Goal: Information Seeking & Learning: Learn about a topic

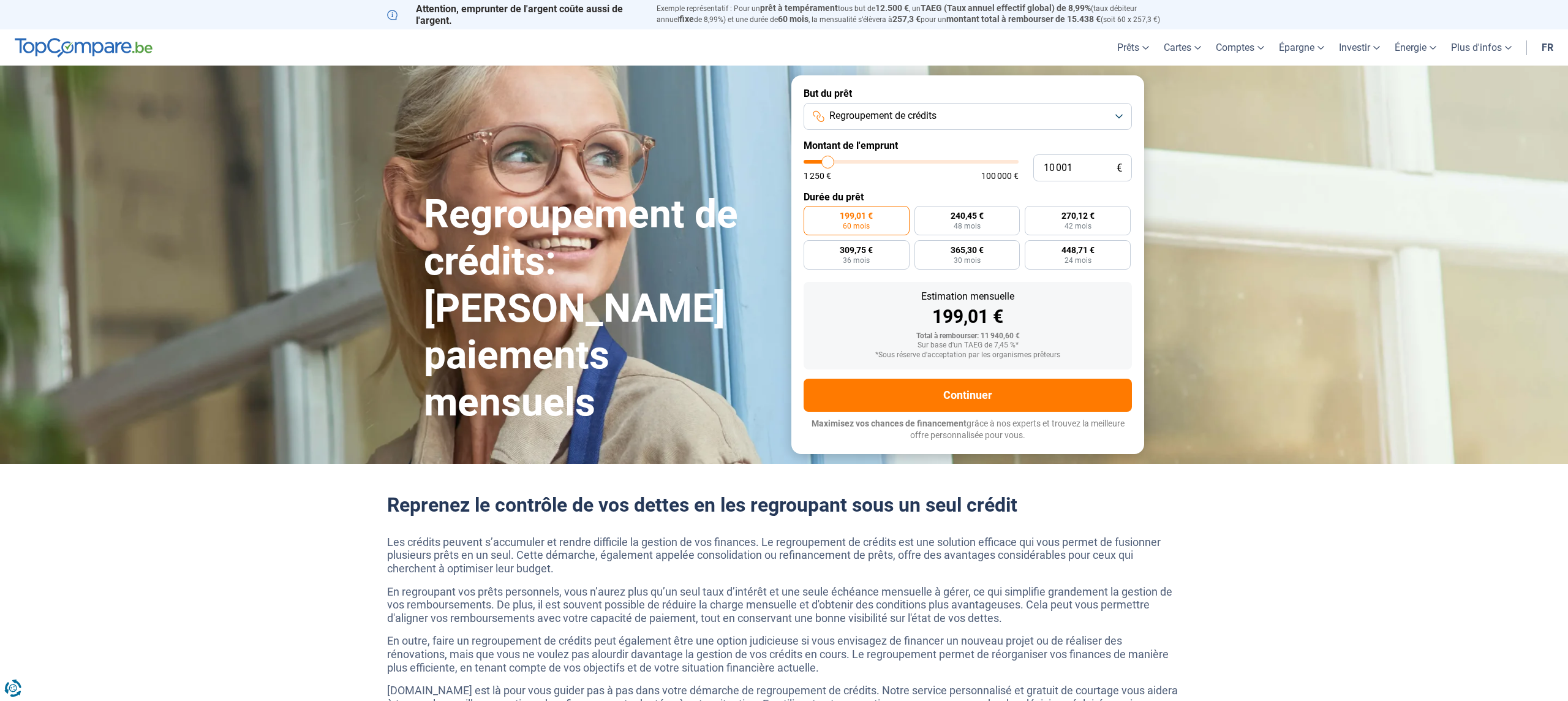
type input "10 250"
type input "10250"
type input "10 500"
type input "10500"
type input "10 750"
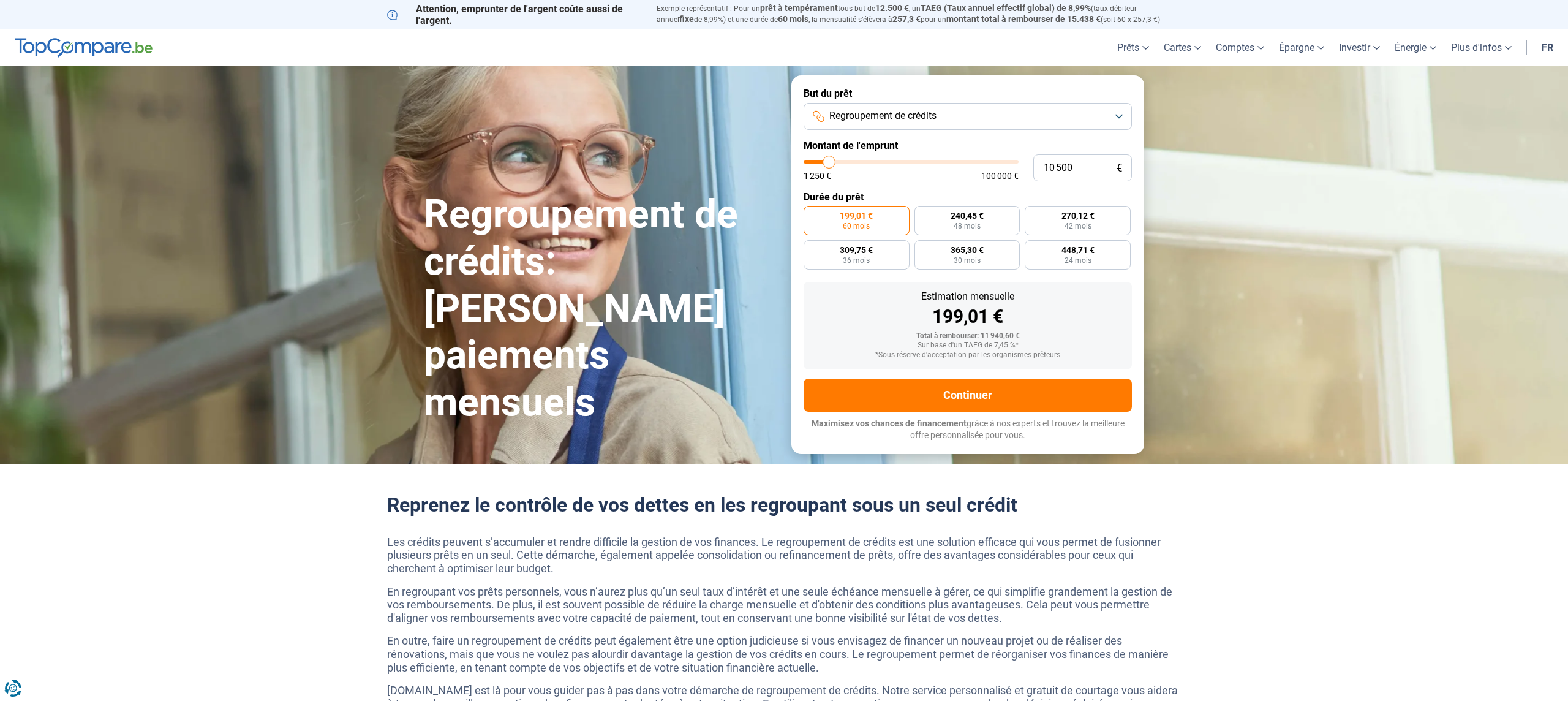
type input "10750"
type input "11 000"
type input "11000"
type input "11 250"
type input "11250"
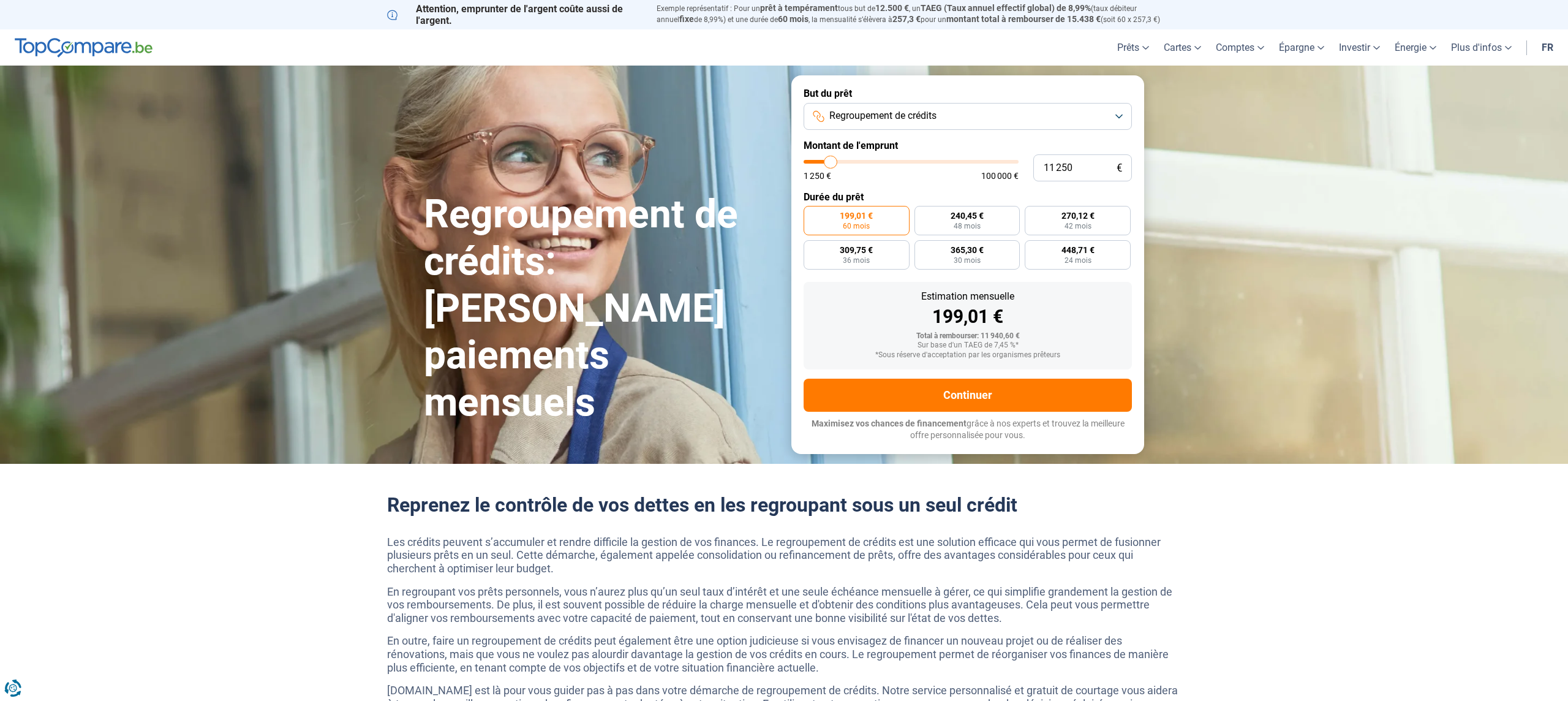
type input "11 500"
type input "11500"
type input "11 750"
type input "11750"
type input "12 000"
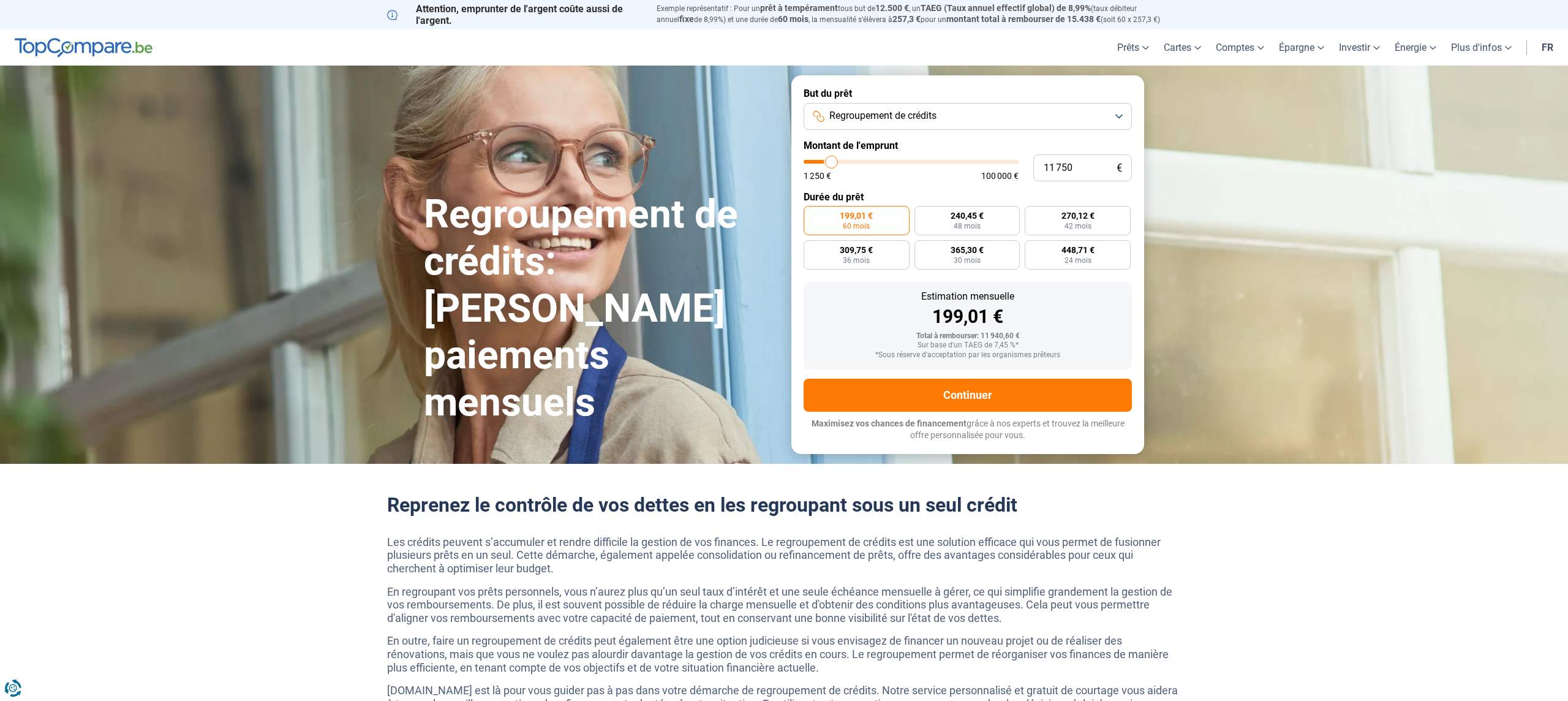
type input "12000"
type input "12 250"
type input "12250"
type input "12 750"
type input "12750"
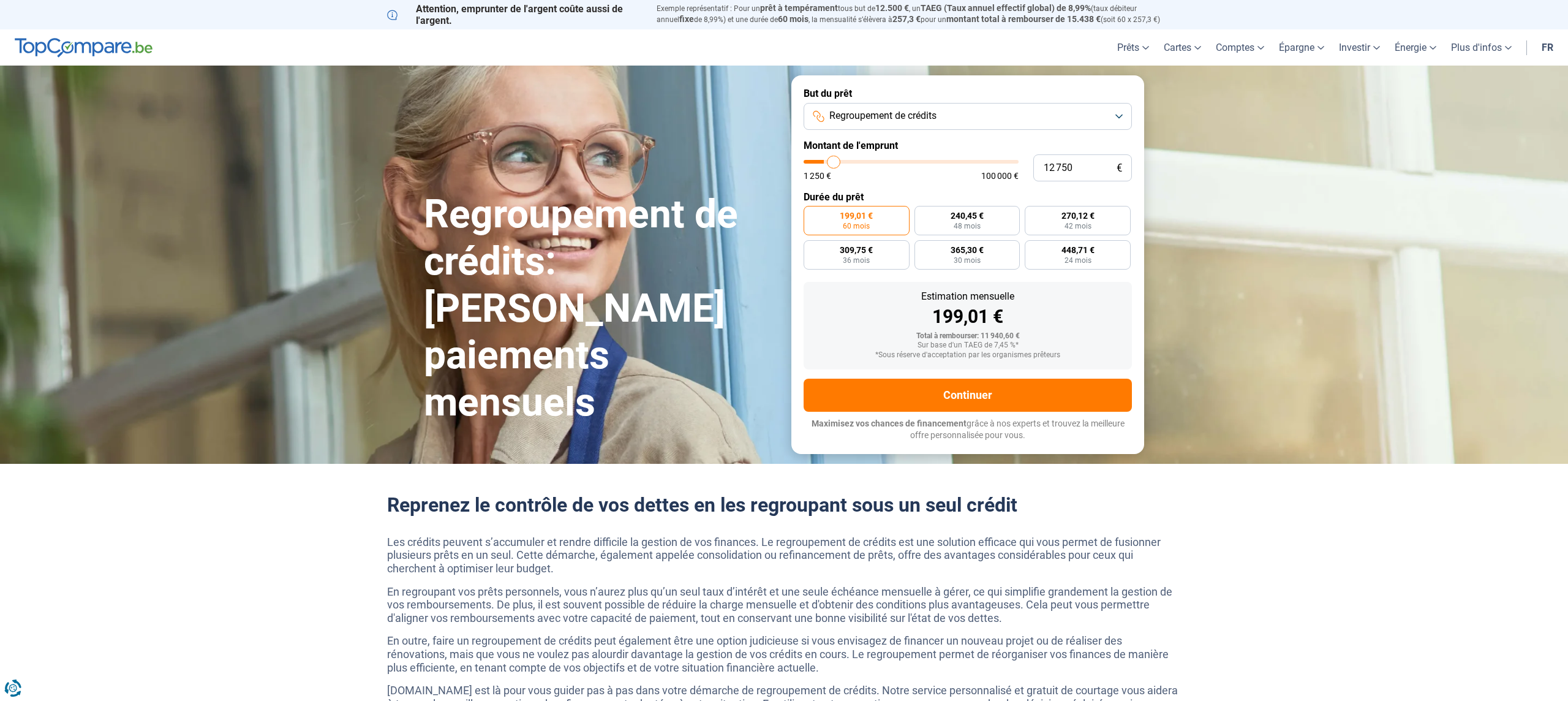
type input "13 750"
type input "13750"
type input "14 250"
type input "14250"
type input "15 000"
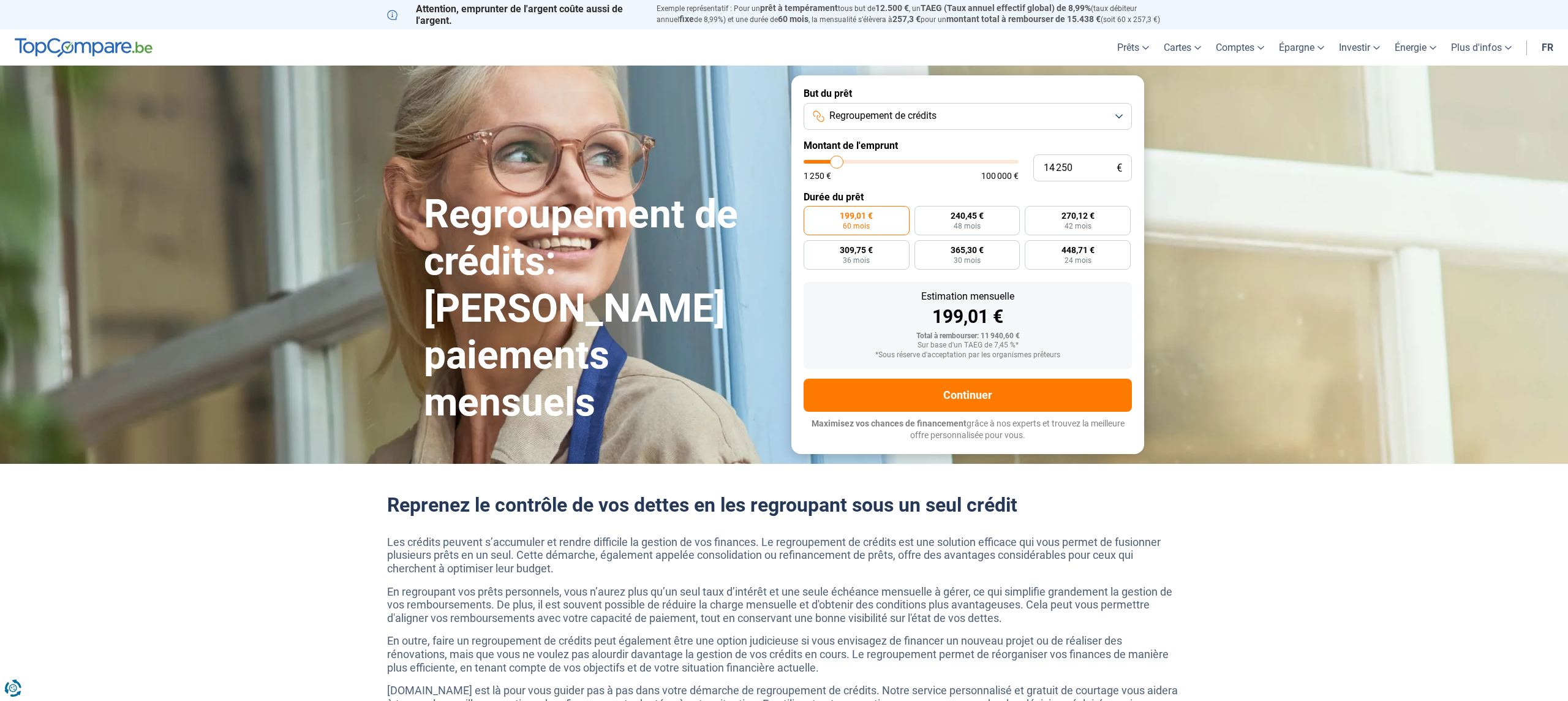
type input "15000"
type input "15 500"
type input "15500"
type input "15 750"
type input "15750"
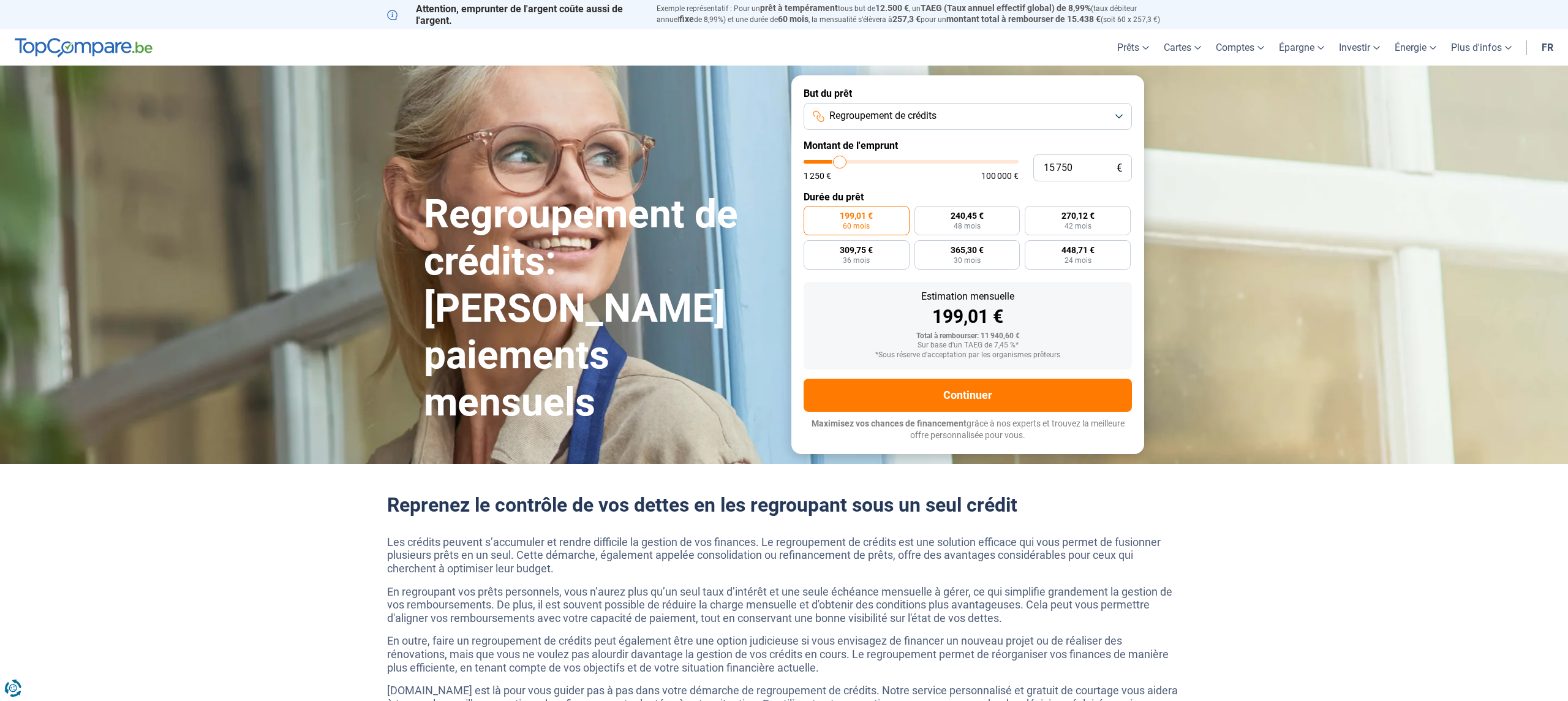
type input "16 000"
type input "16000"
type input "16 250"
type input "16250"
type input "16 500"
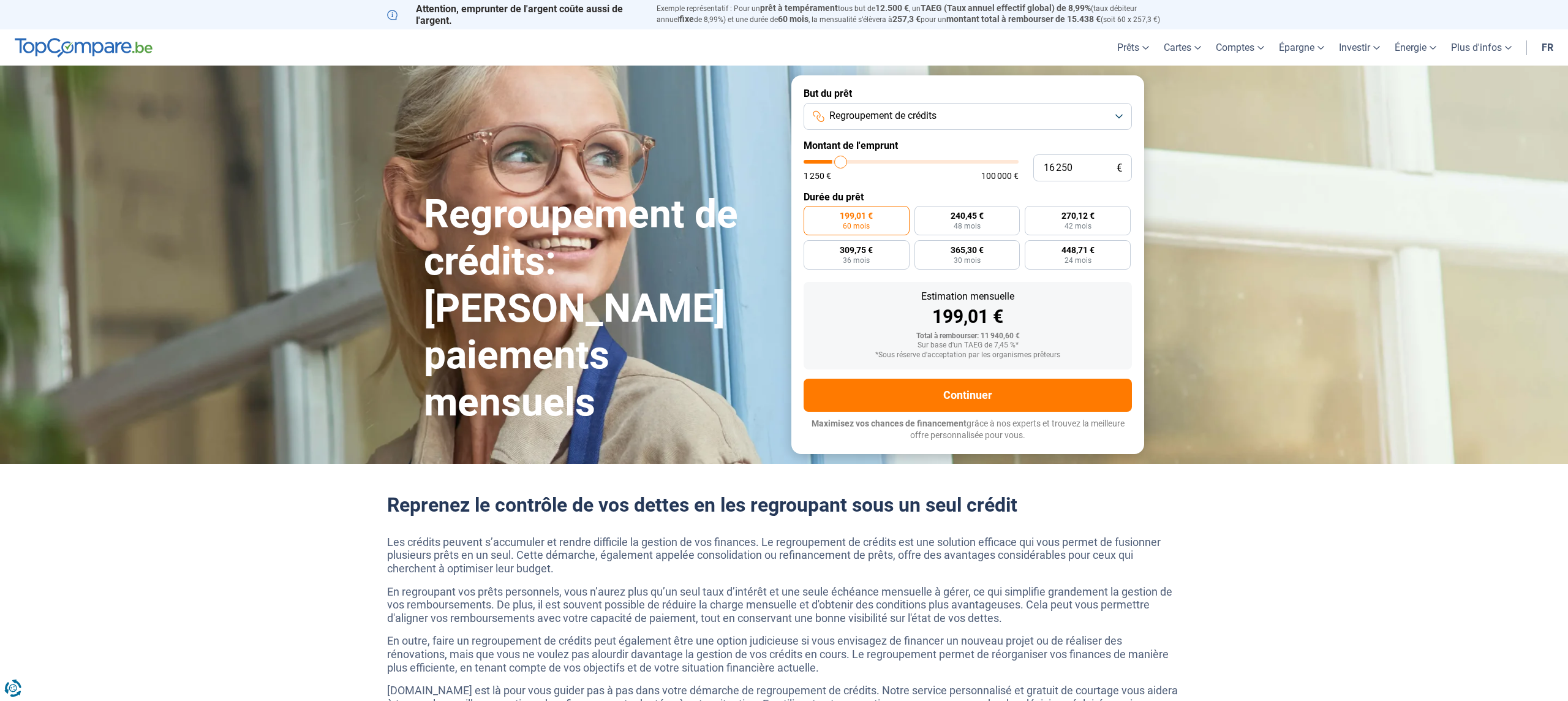
type input "16500"
type input "16 750"
type input "16750"
type input "17 000"
type input "17000"
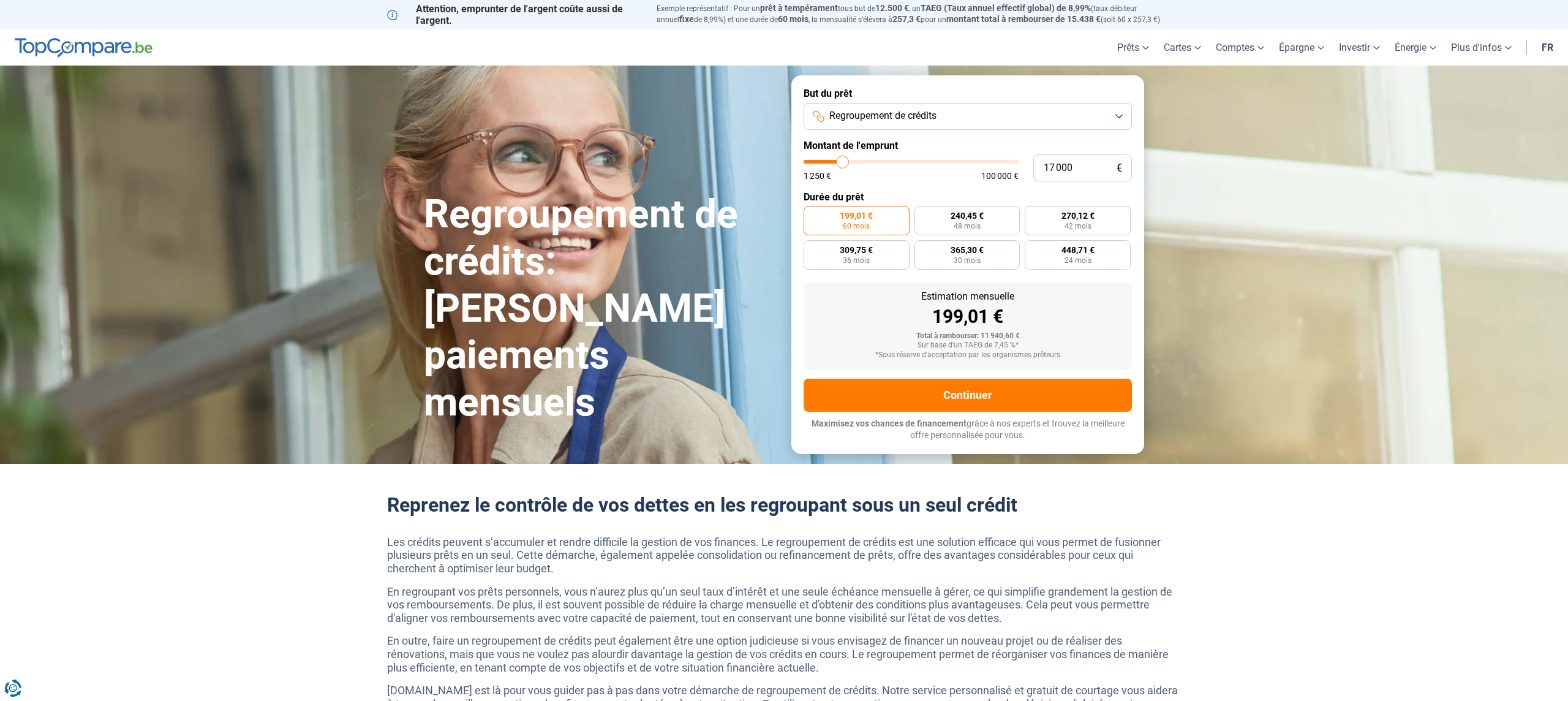
type input "16 750"
type input "16750"
type input "16 500"
type input "16500"
drag, startPoint x: 829, startPoint y: 159, endPoint x: 840, endPoint y: 161, distance: 11.2
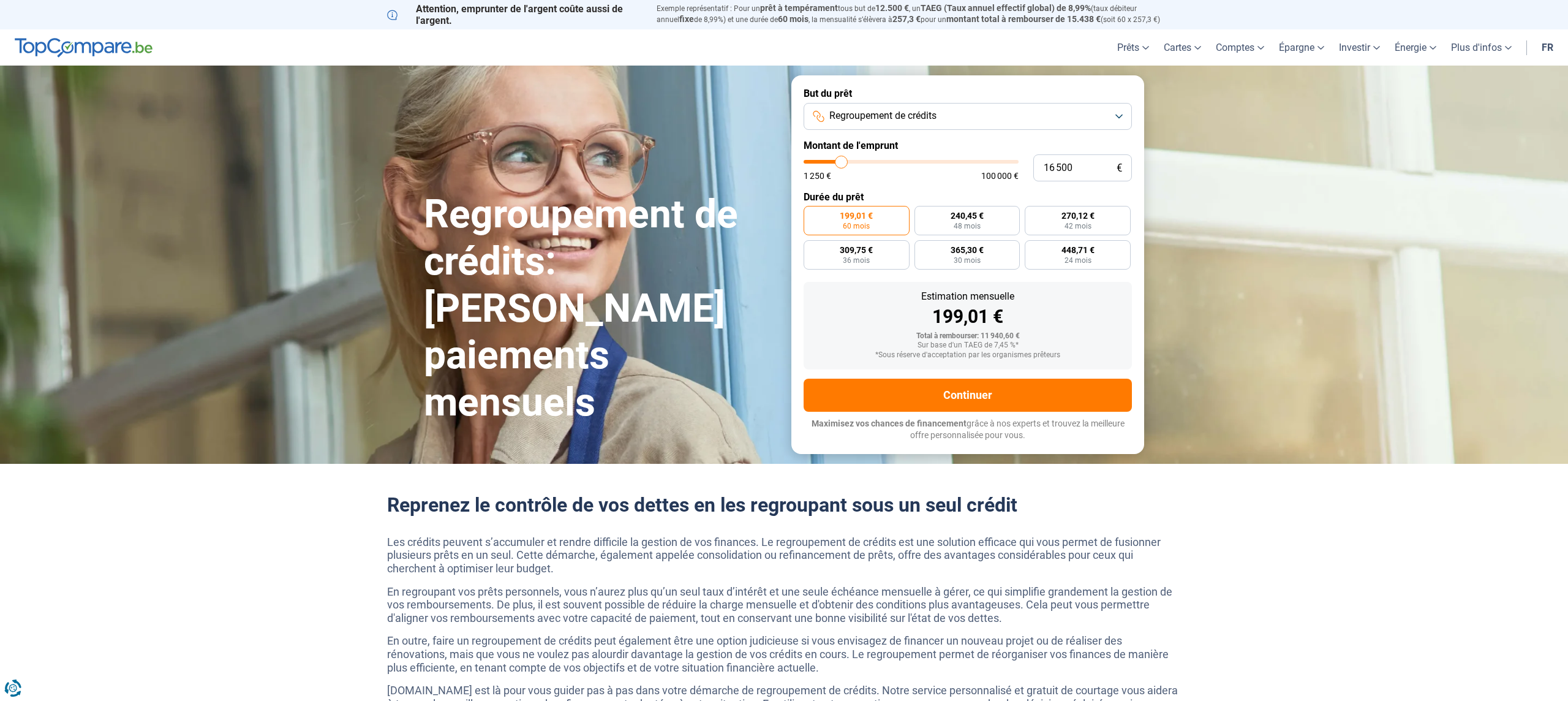
click at [841, 160] on input "range" at bounding box center [911, 162] width 215 height 4
radio input "false"
type input "17 000"
type input "17000"
type input "17 250"
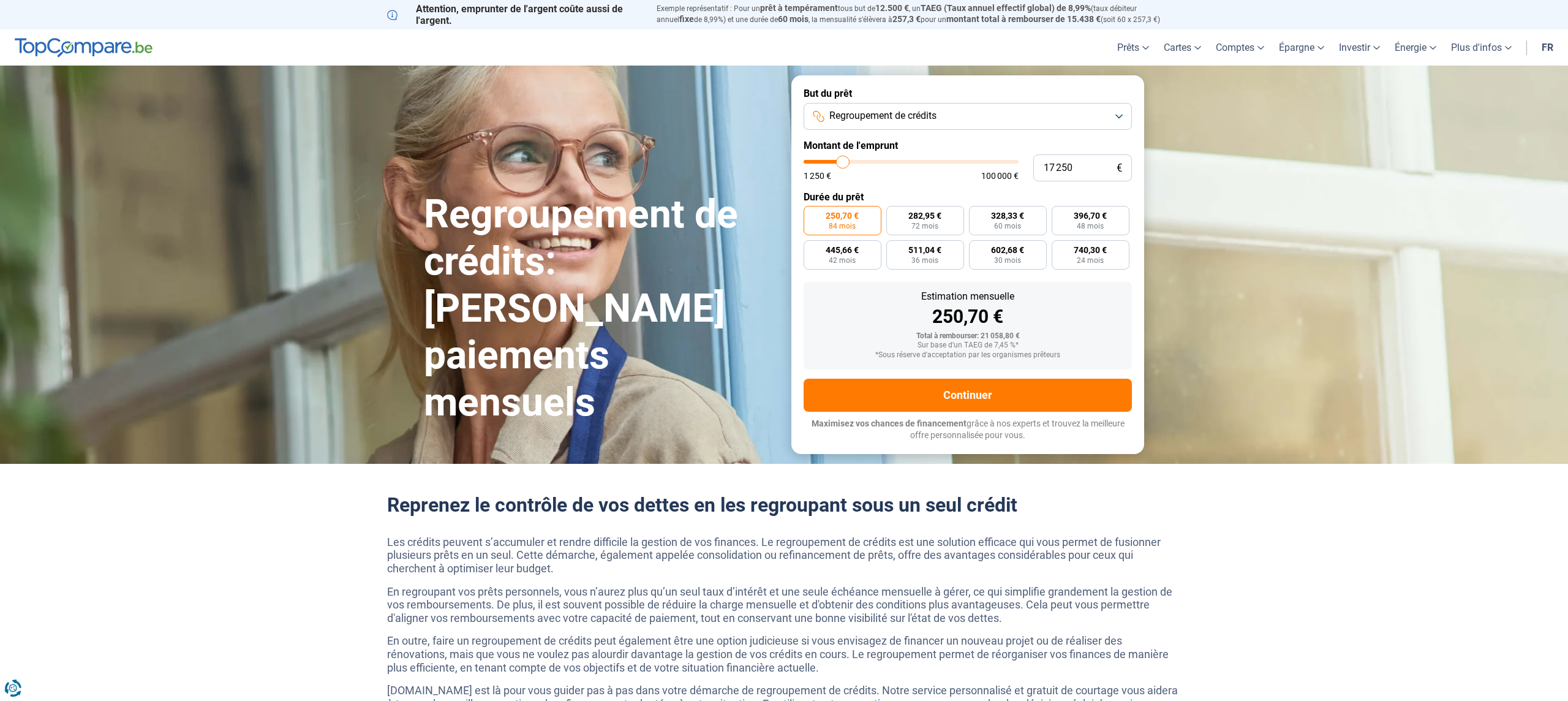
type input "17250"
click at [843, 163] on input "range" at bounding box center [911, 162] width 215 height 4
type input "17 000"
type input "17000"
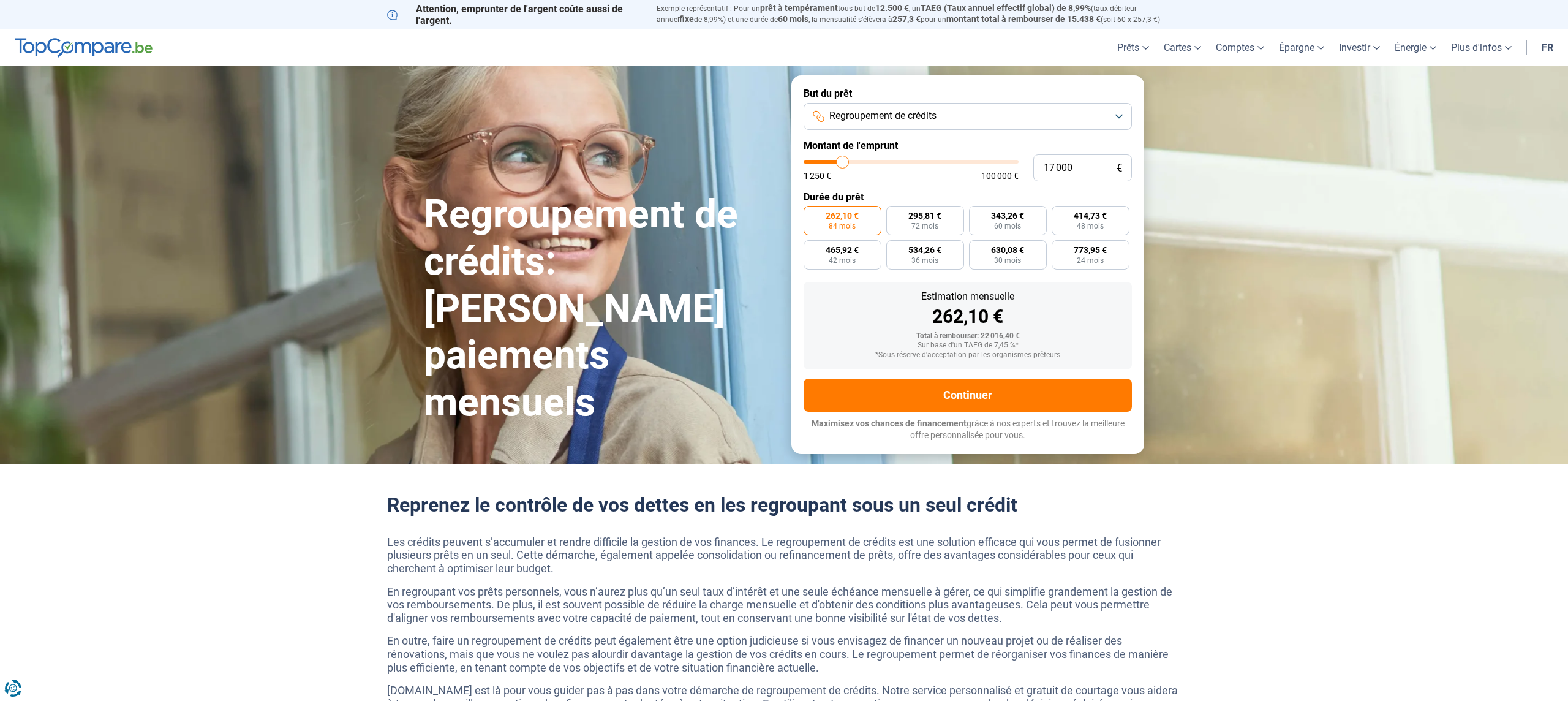
type input "17 250"
type input "17250"
type input "17 000"
type input "17000"
type input "17 250"
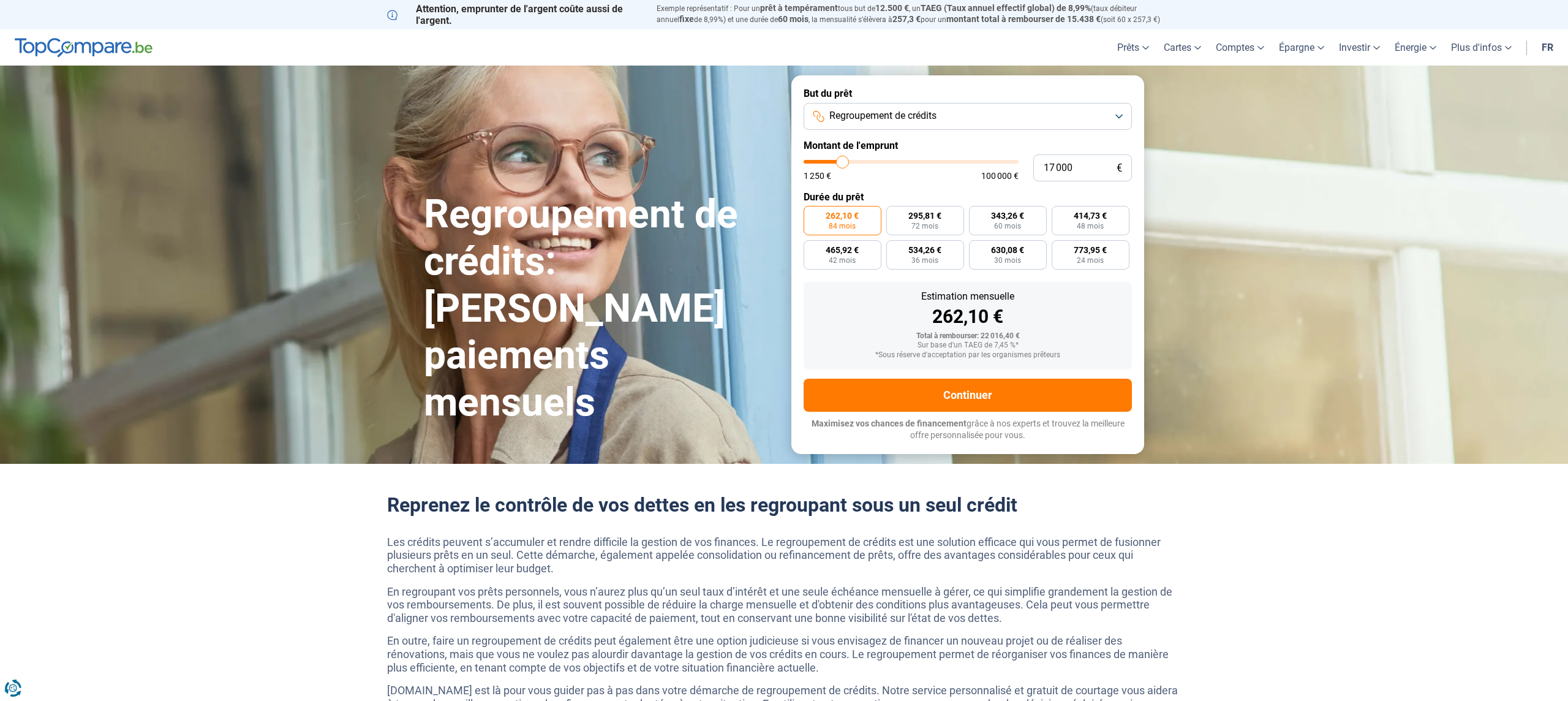
type input "17250"
type input "17 500"
type input "17500"
type input "17 750"
type input "17750"
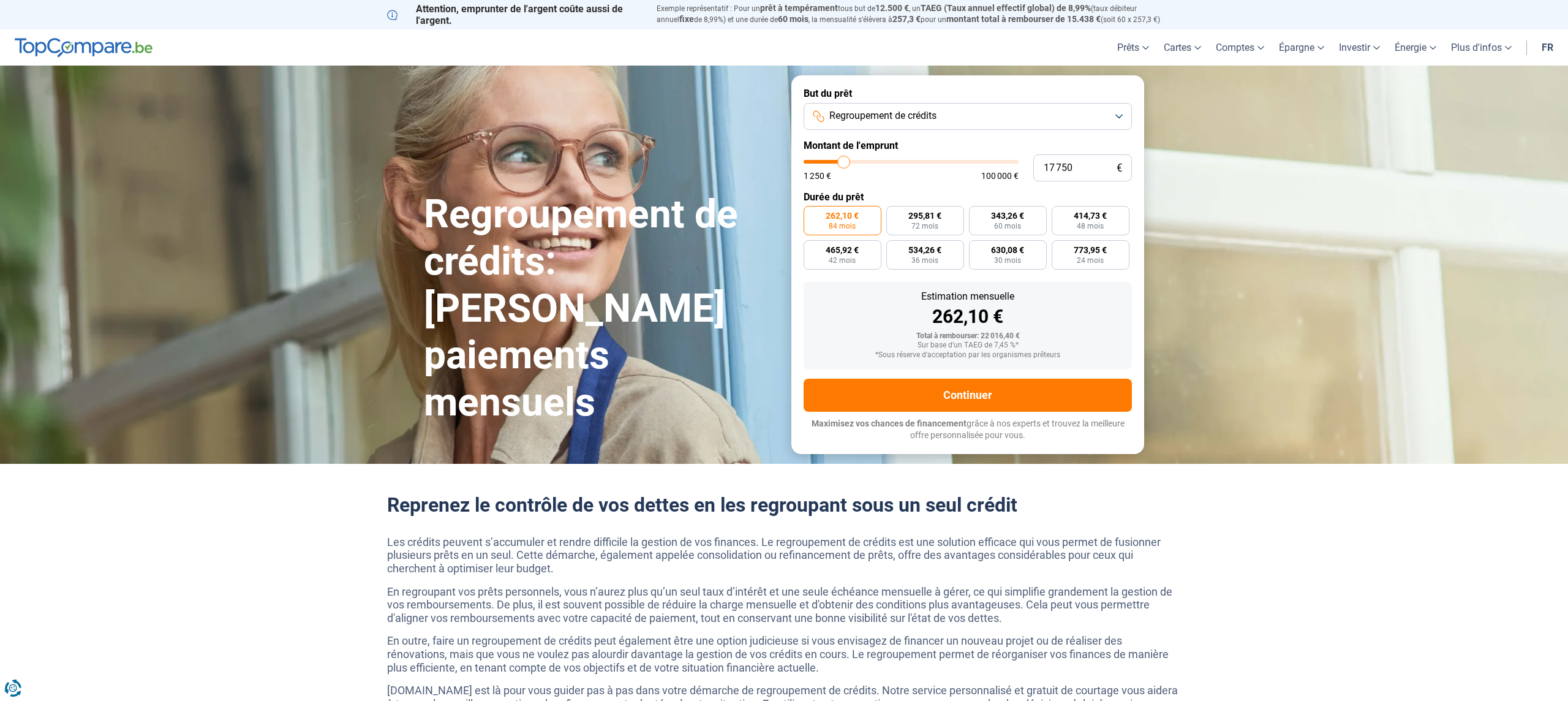
type input "18 000"
type input "18000"
type input "18 250"
type input "18250"
type input "18 750"
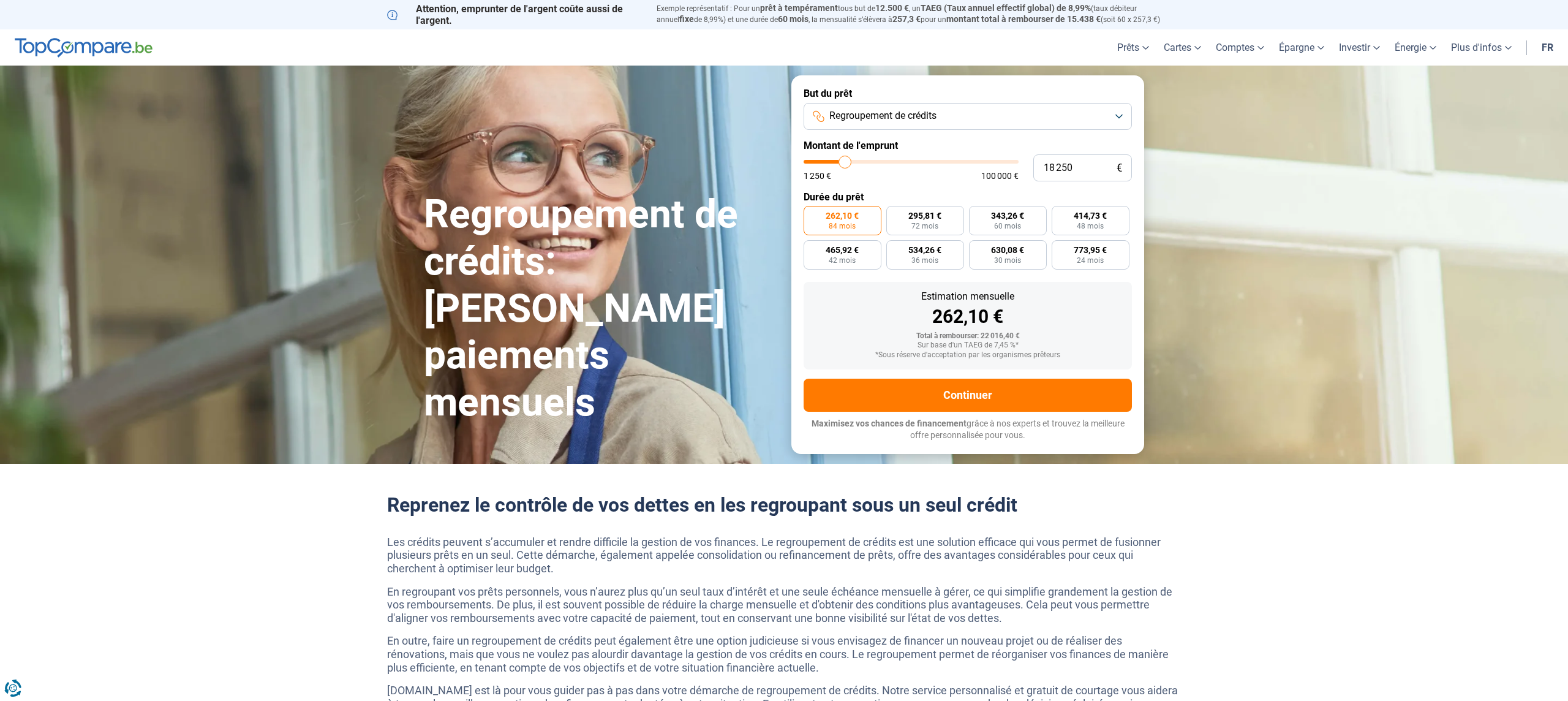
type input "18750"
type input "19 500"
type input "19500"
type input "20 000"
type input "20000"
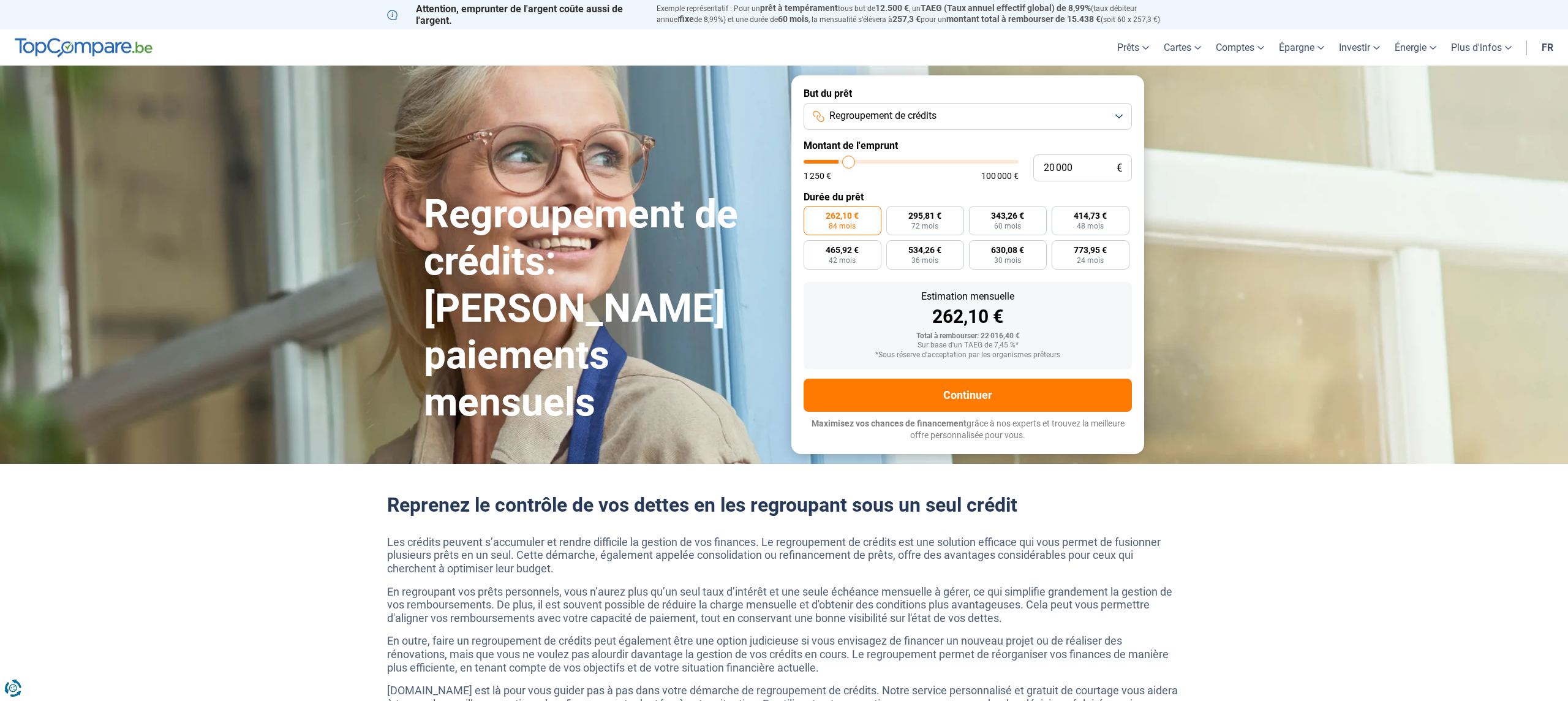
type input "20 750"
type input "20750"
type input "21 500"
type input "21500"
type input "22 000"
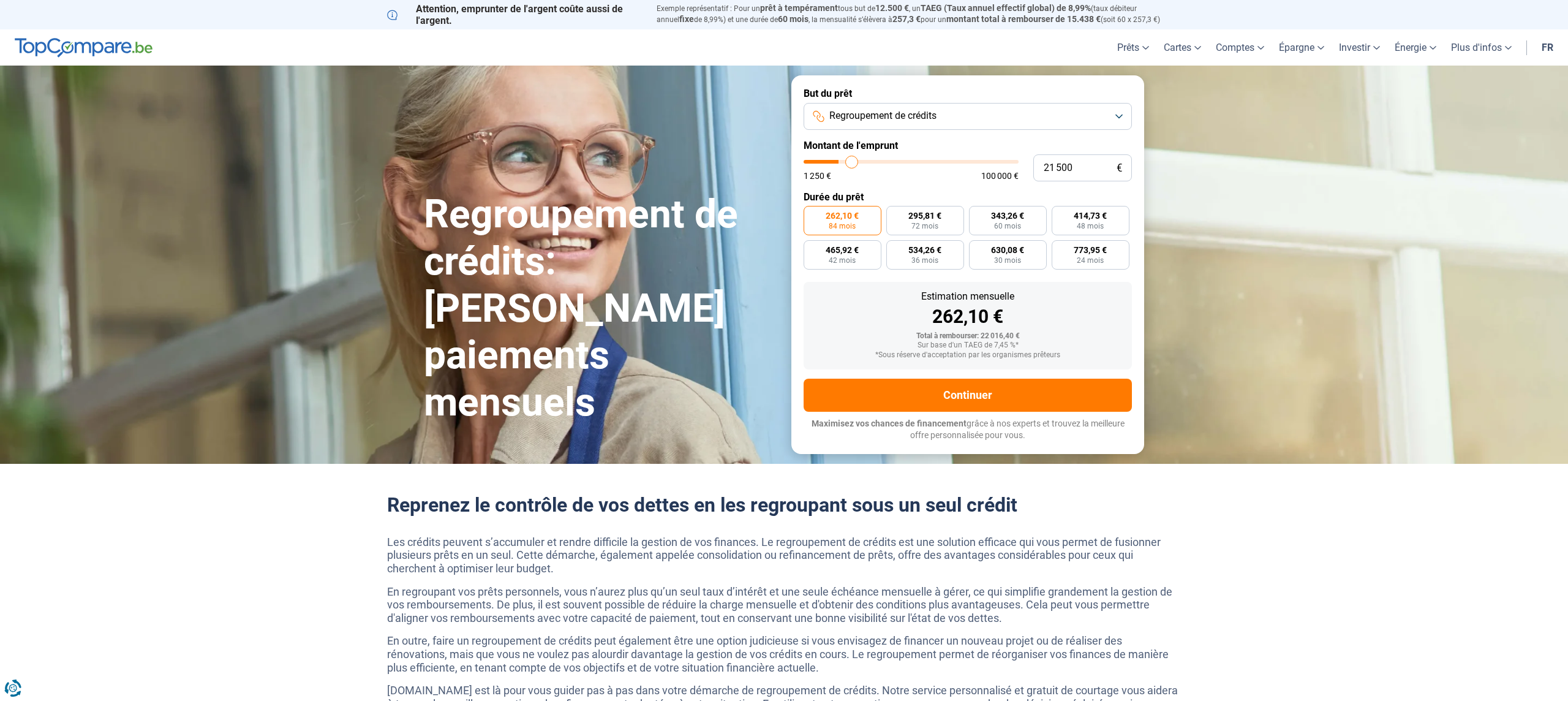
type input "22000"
type input "22 500"
type input "22500"
type input "22 750"
type input "22750"
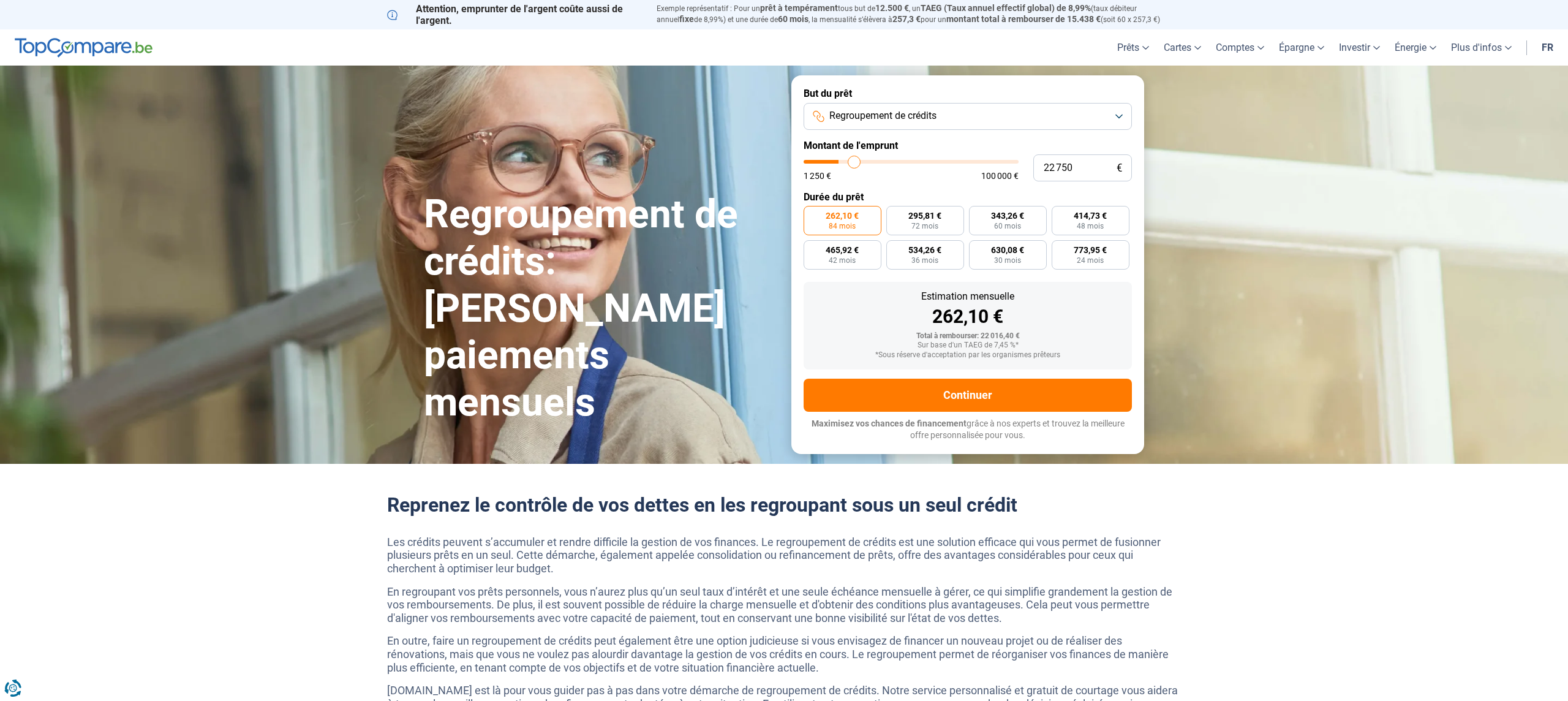
type input "23 000"
type input "23000"
type input "23 250"
type input "23250"
type input "23 500"
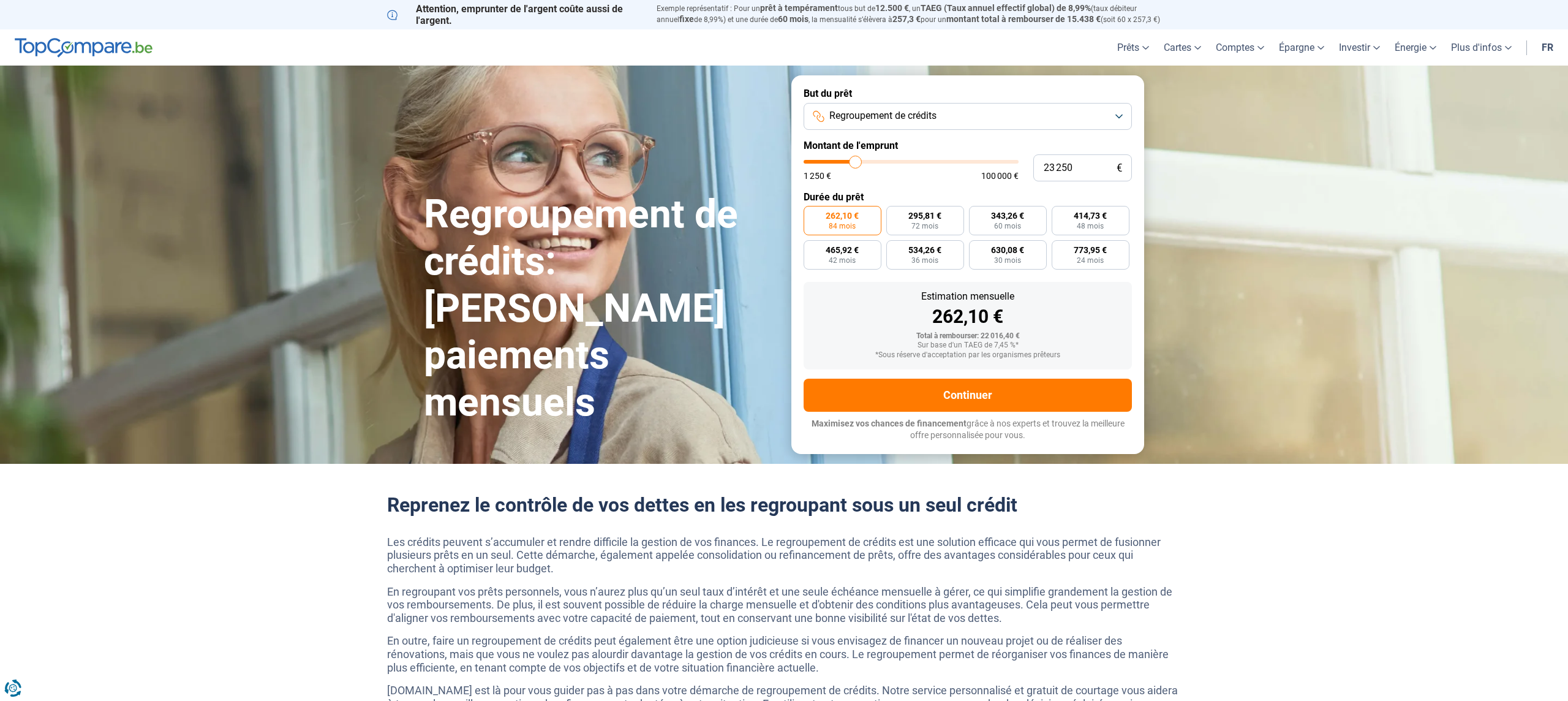
type input "23500"
type input "24 000"
type input "24000"
type input "24 500"
type input "24500"
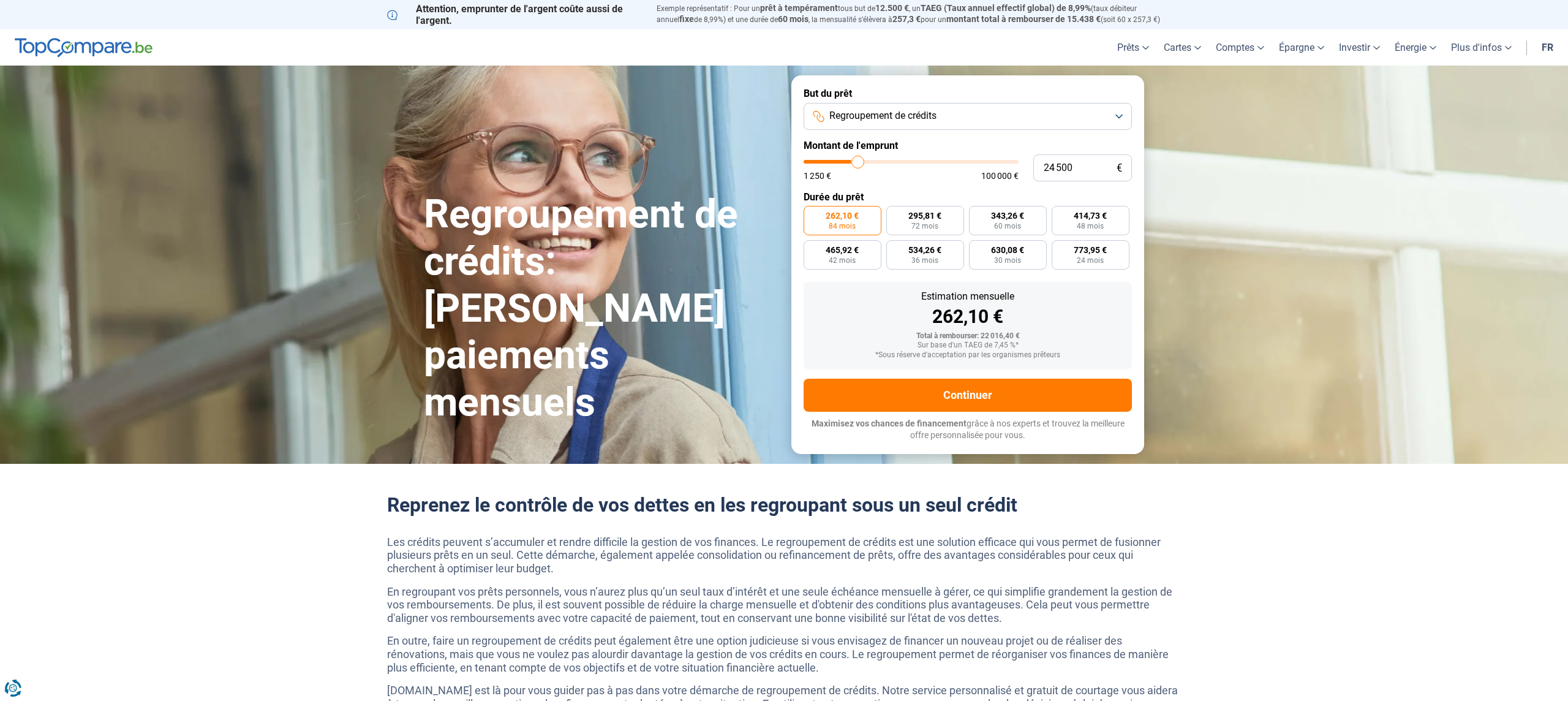
type input "25 500"
type input "25500"
type input "26 750"
type input "26750"
type input "29 250"
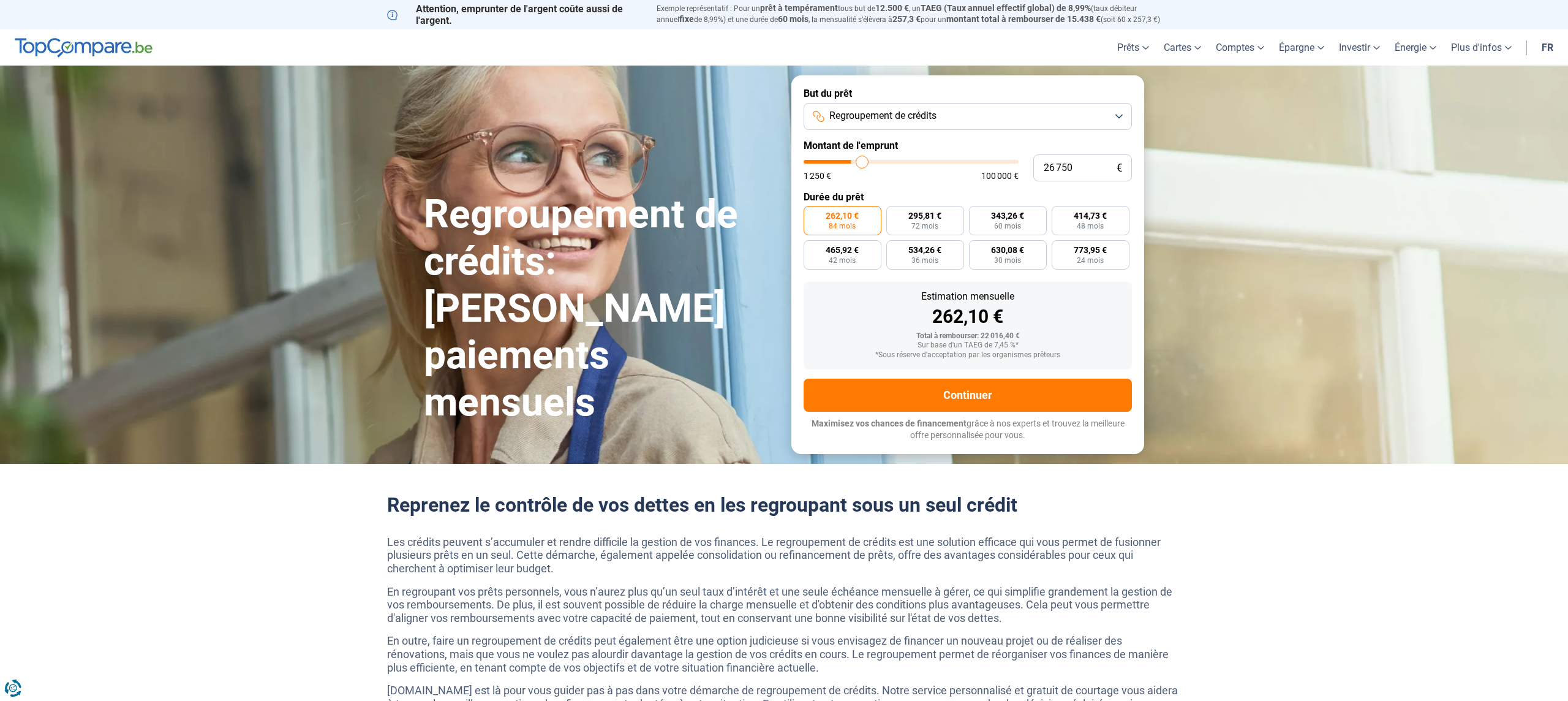
type input "29250"
type input "31 500"
type input "31500"
type input "33 250"
type input "33250"
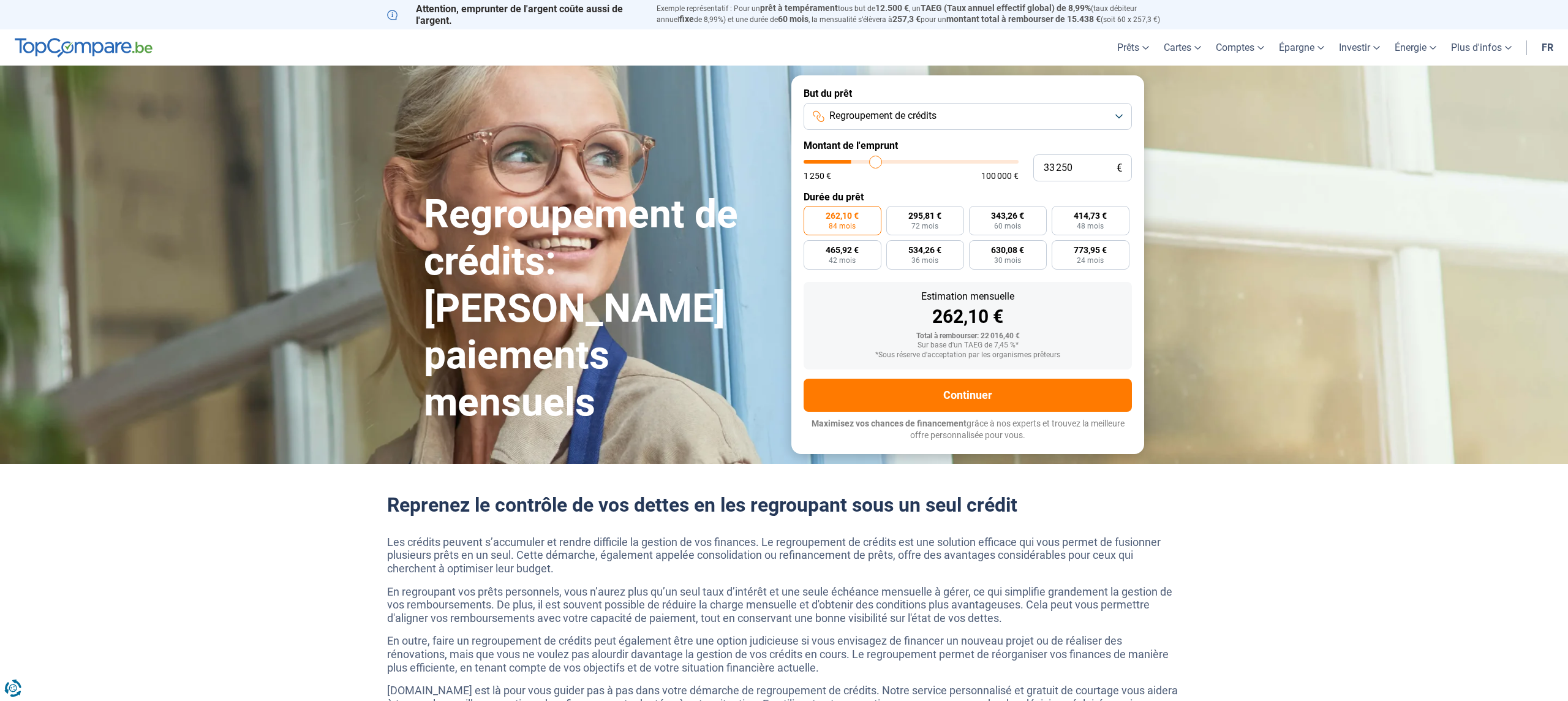
type input "34 000"
type input "34000"
type input "34 750"
type input "34750"
type input "35 250"
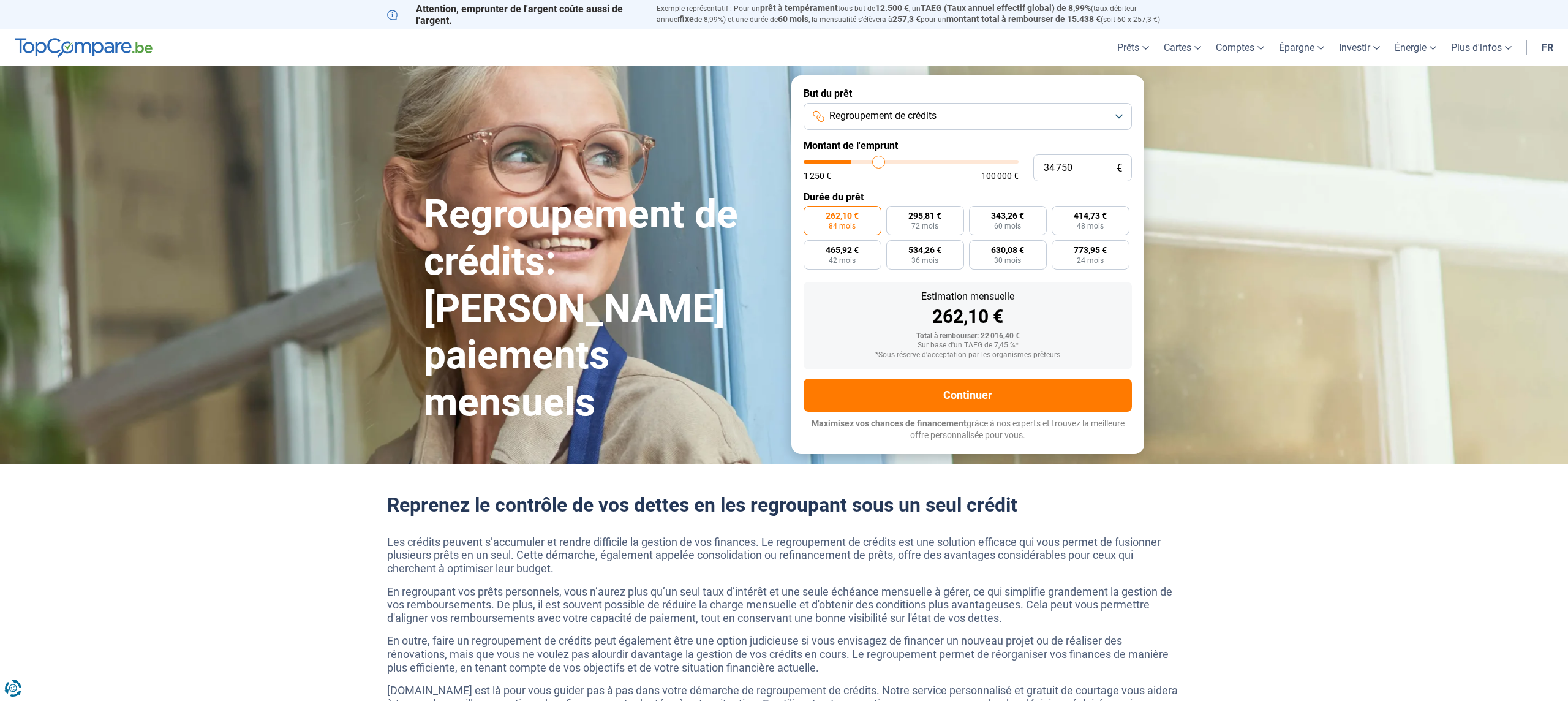
type input "35250"
type input "35 500"
type input "35500"
type input "35 750"
type input "35750"
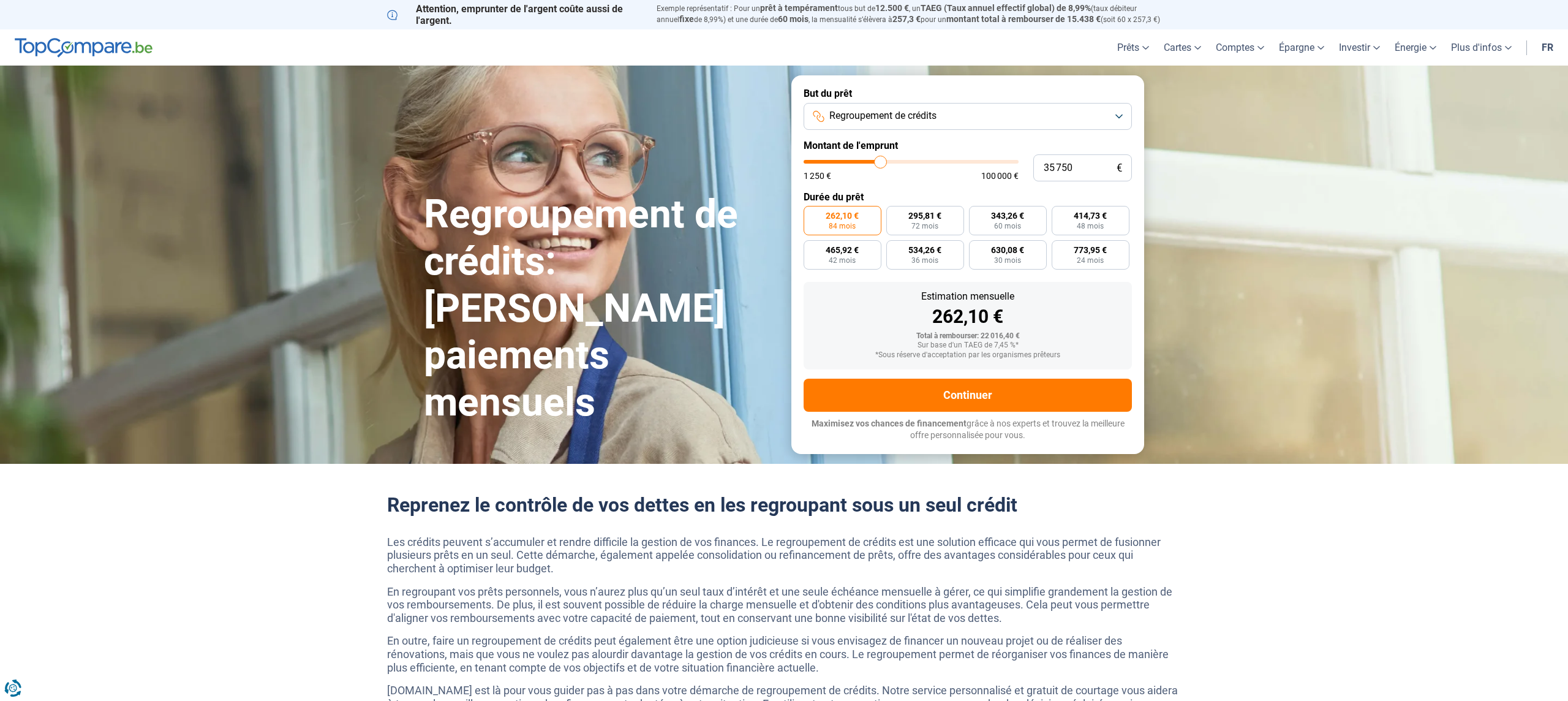
type input "36 000"
type input "36000"
type input "36 250"
type input "36250"
type input "36 500"
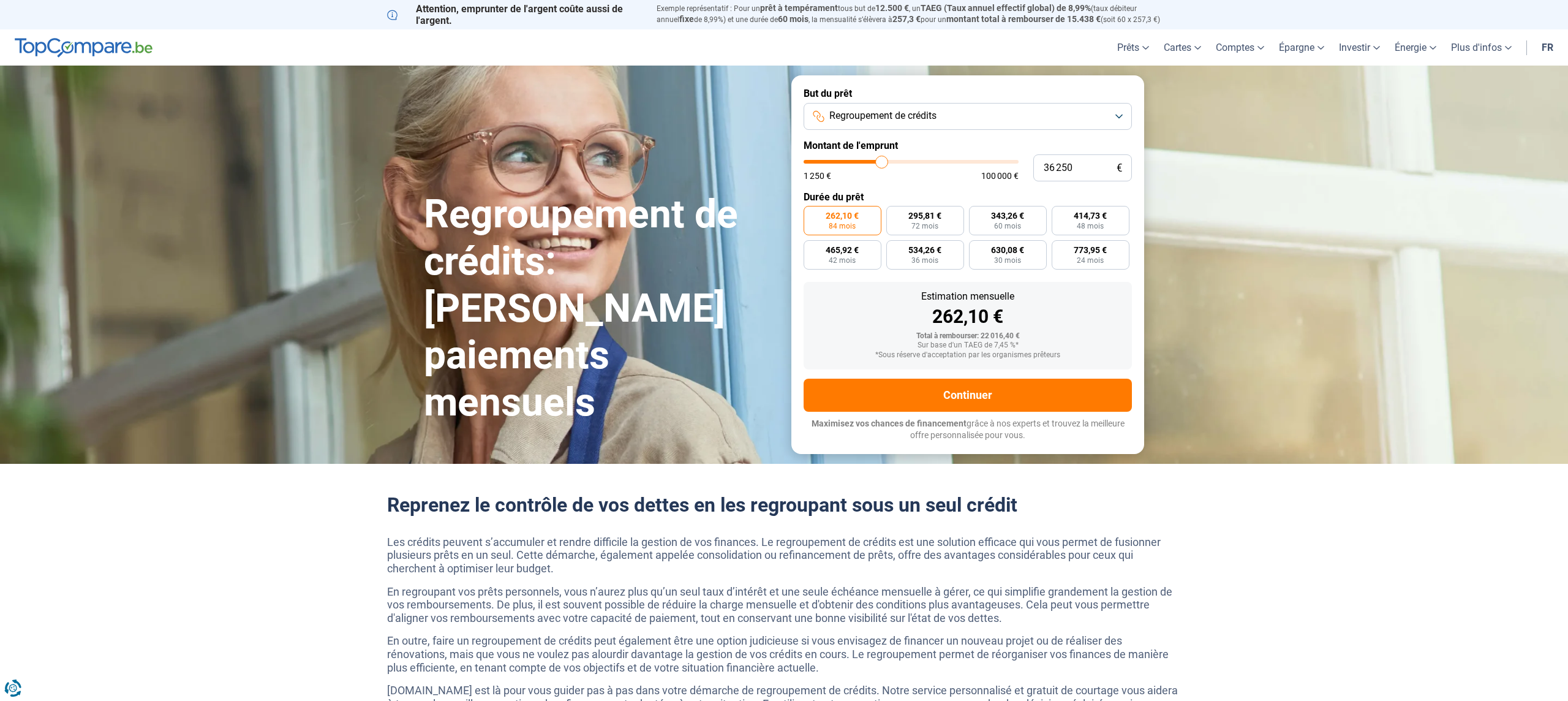
type input "36500"
type input "36 750"
type input "36750"
type input "37 000"
type input "37000"
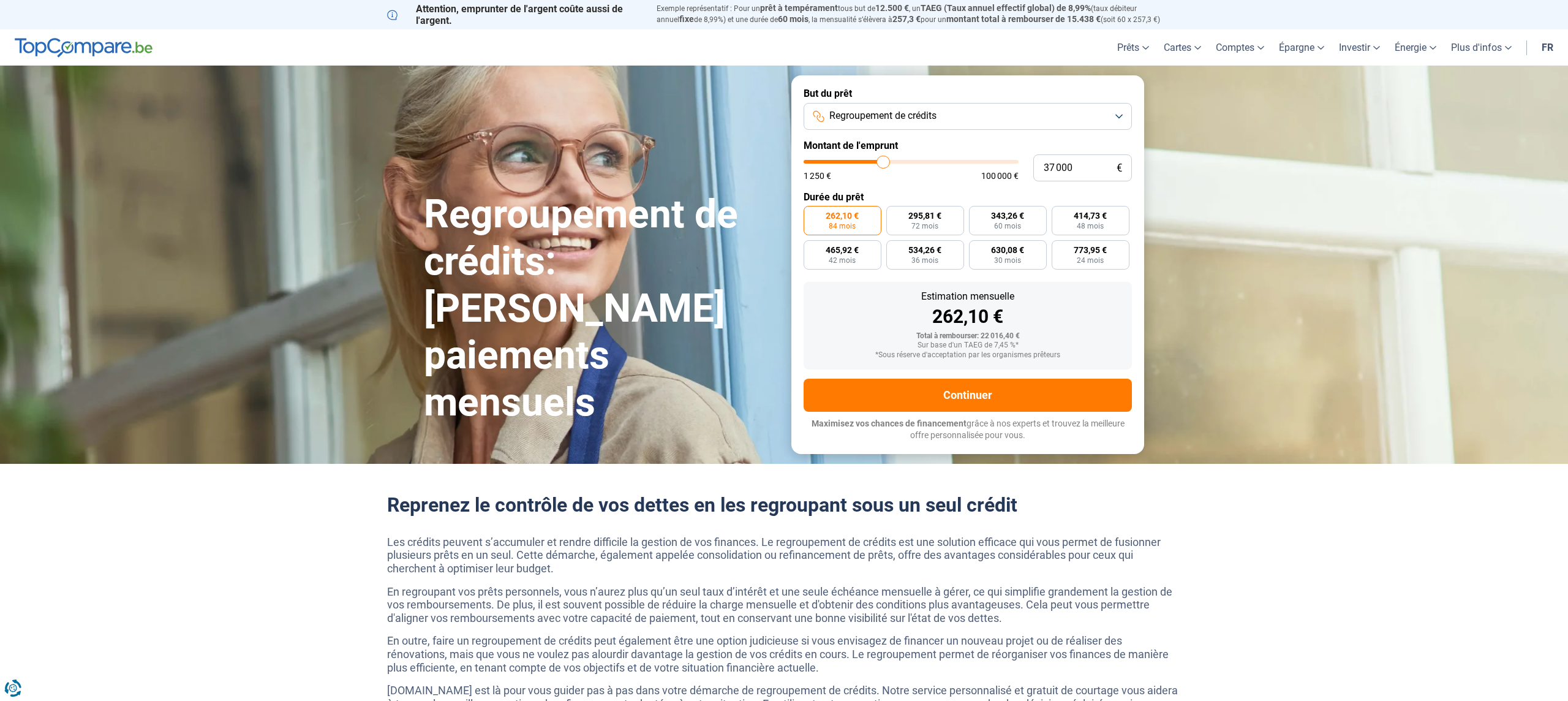
type input "37 500"
type input "37500"
type input "37 750"
type input "37750"
type input "38 250"
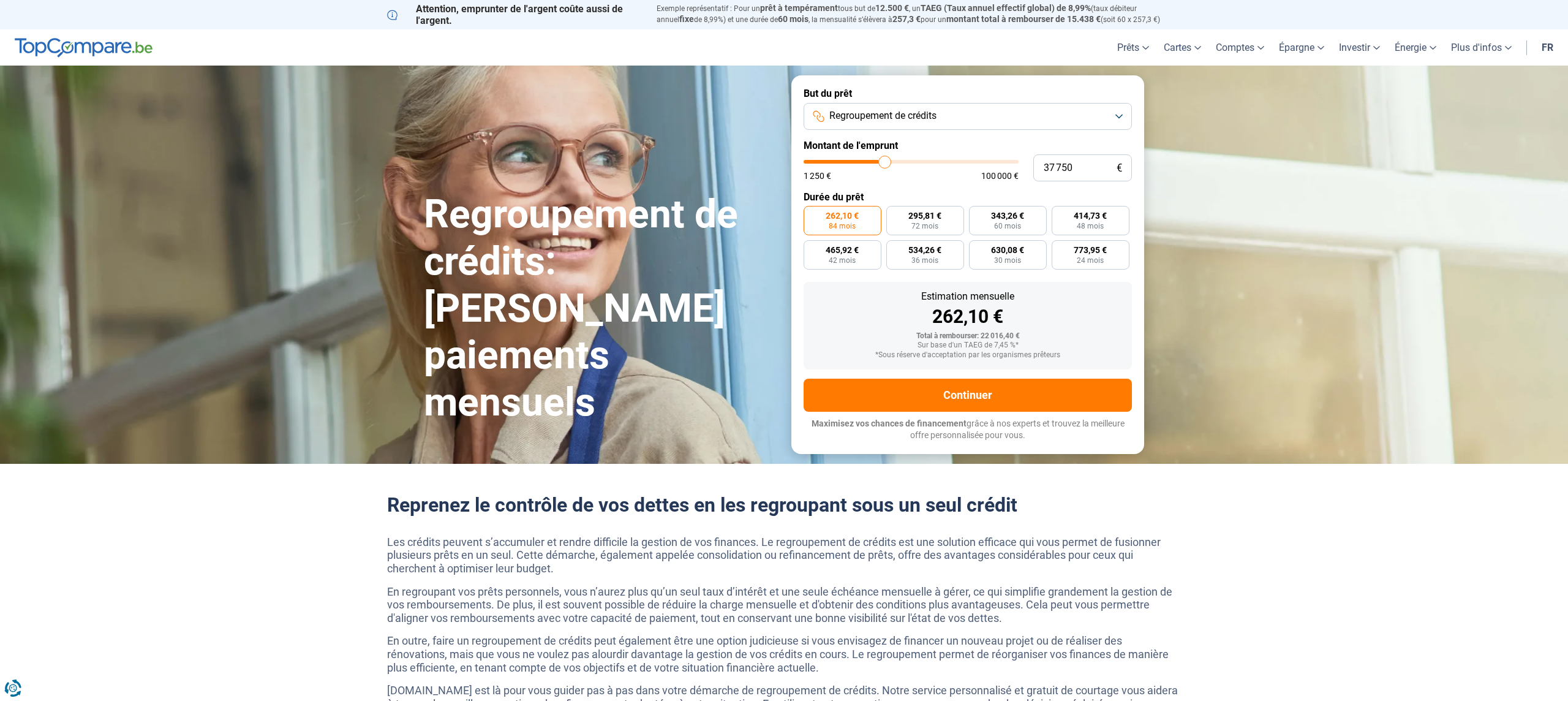
type input "38250"
type input "38 750"
type input "38750"
type input "39 250"
type input "39250"
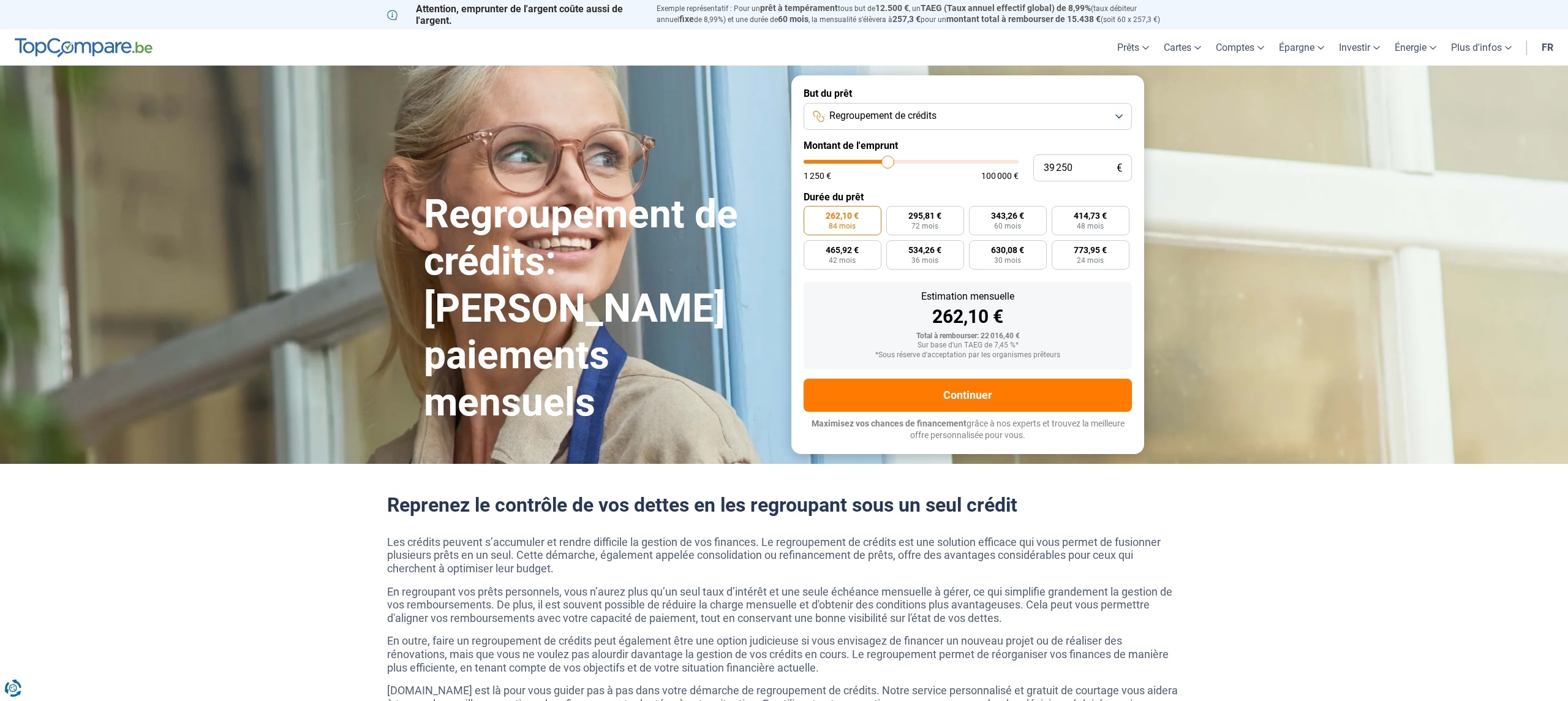
type input "39 750"
type input "39750"
type input "40 250"
type input "40250"
type input "40 500"
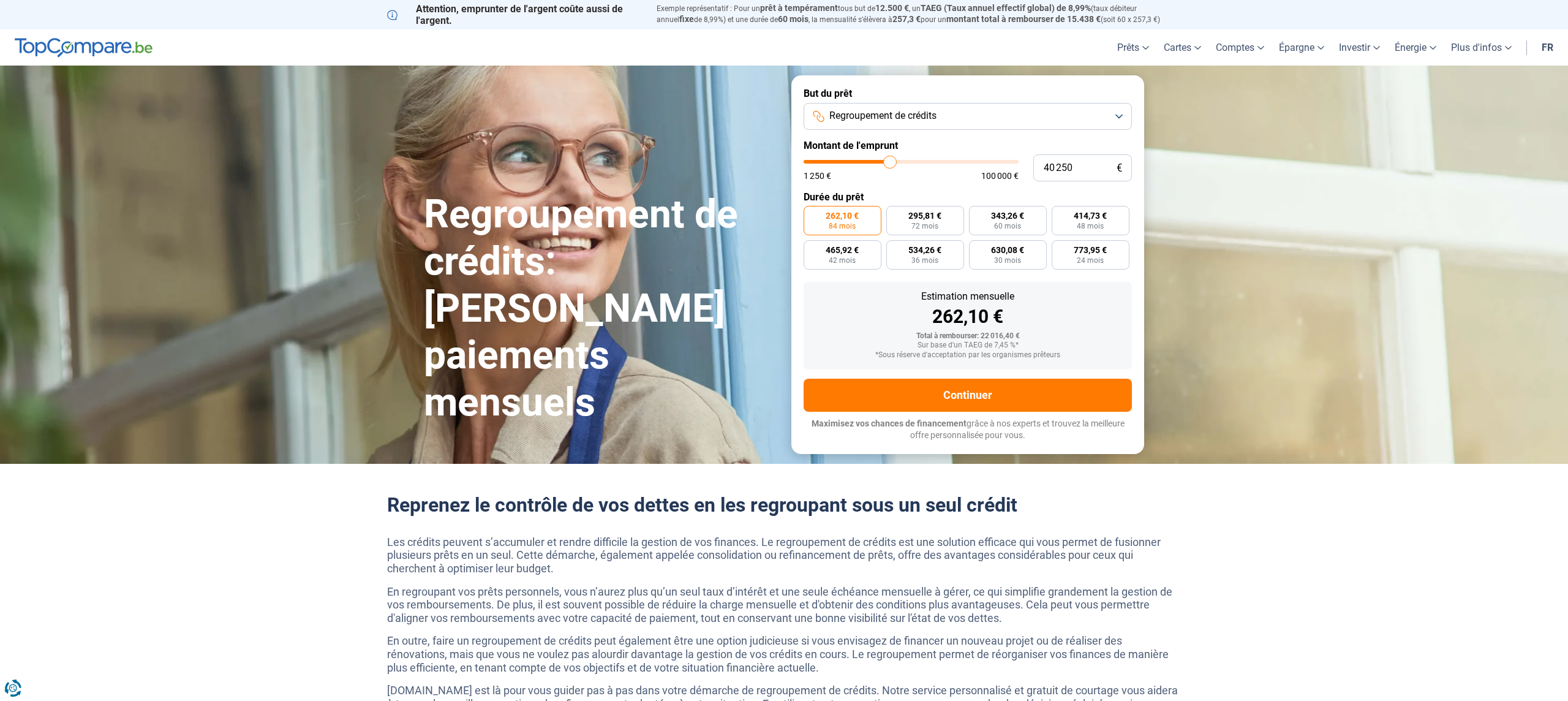
type input "40500"
type input "40 750"
type input "40750"
type input "41 000"
type input "41000"
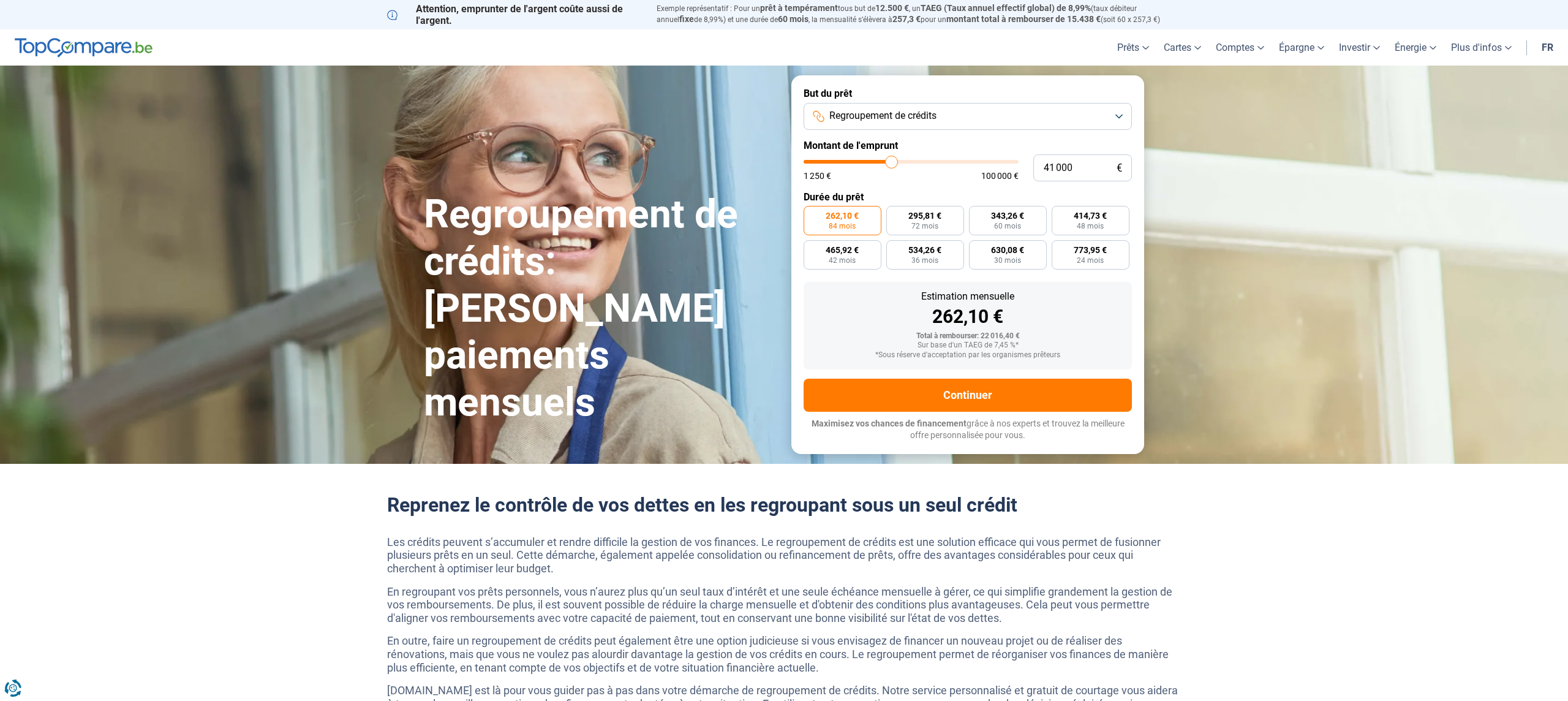
type input "41 250"
type input "41250"
type input "41 500"
type input "41500"
type input "41 750"
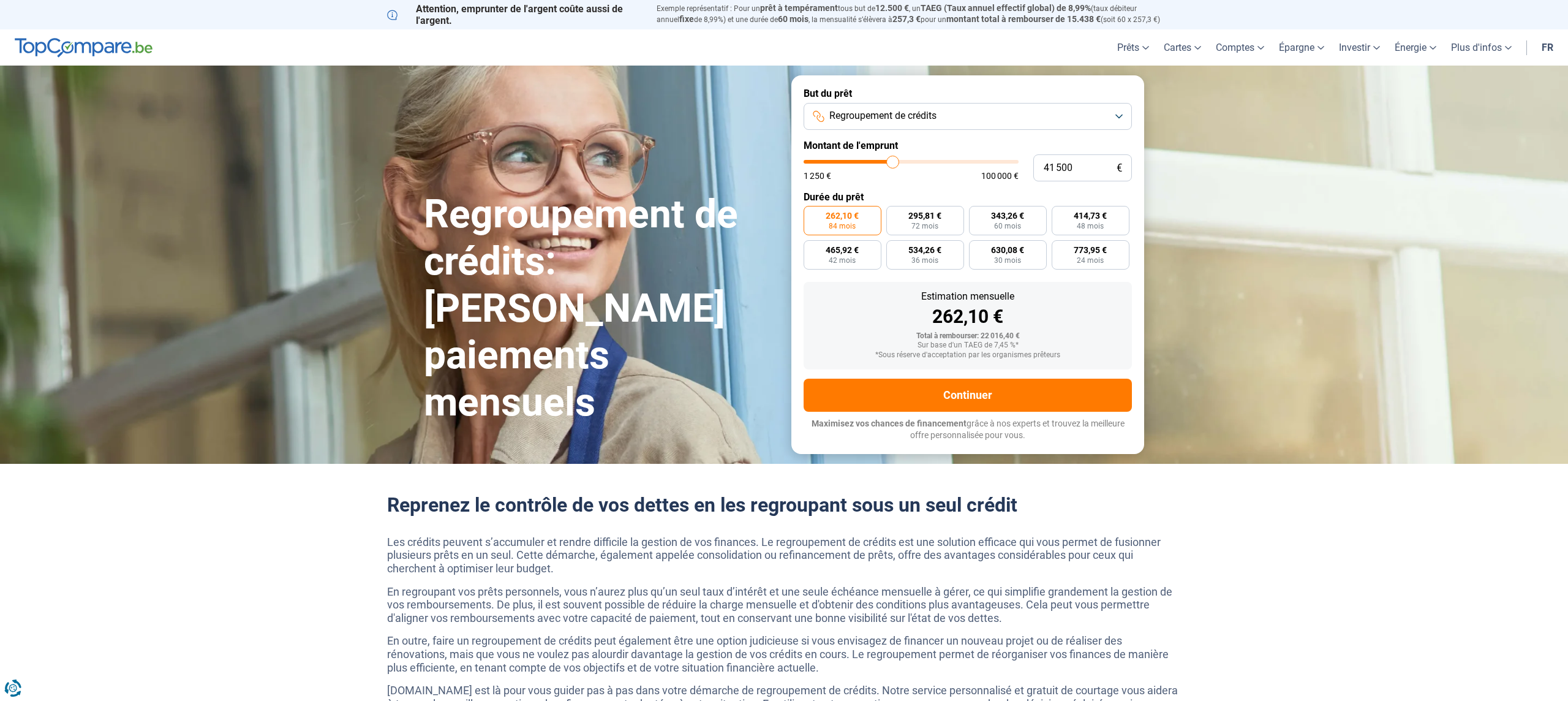
type input "41750"
type input "42 000"
type input "42000"
type input "42 250"
type input "42250"
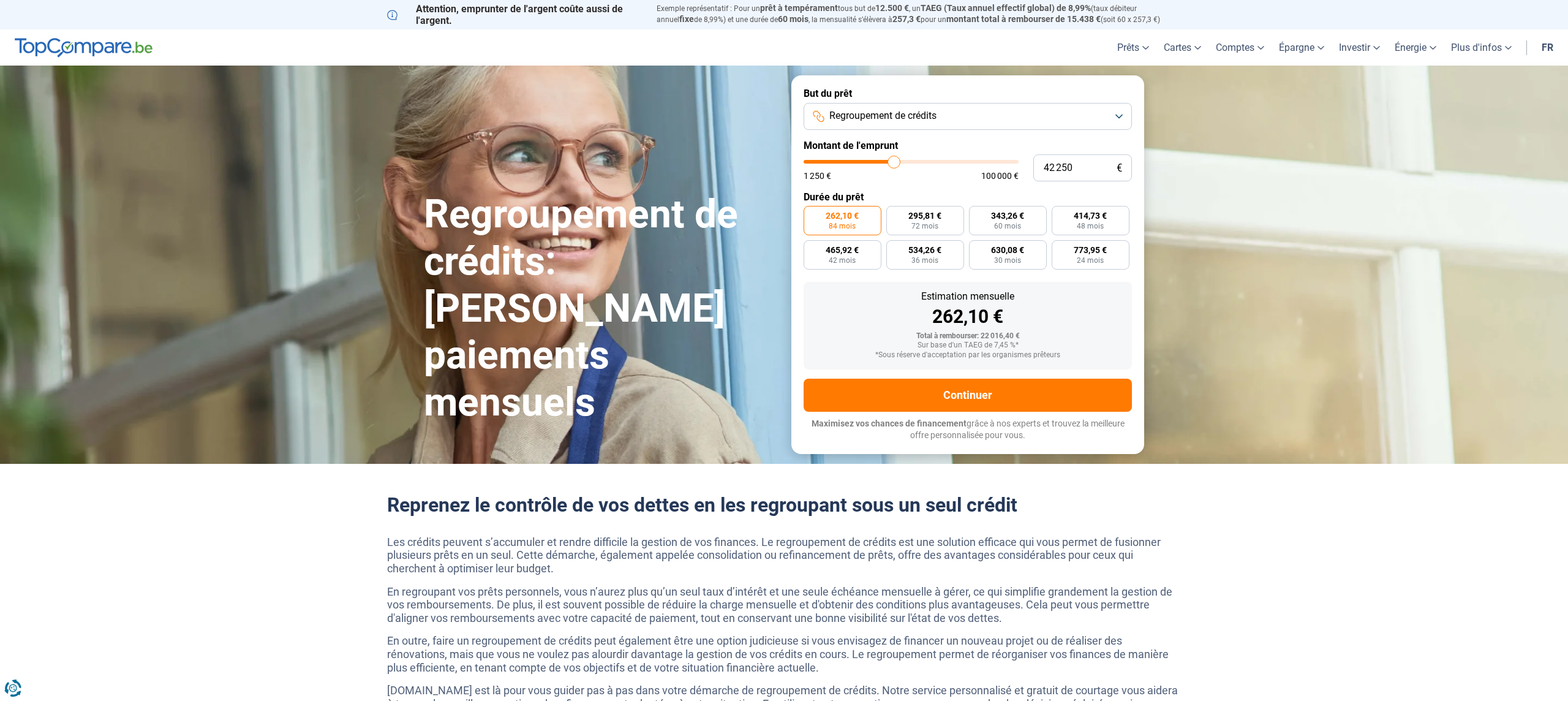
type input "42 500"
type input "42500"
type input "42 750"
type input "42750"
type input "43 000"
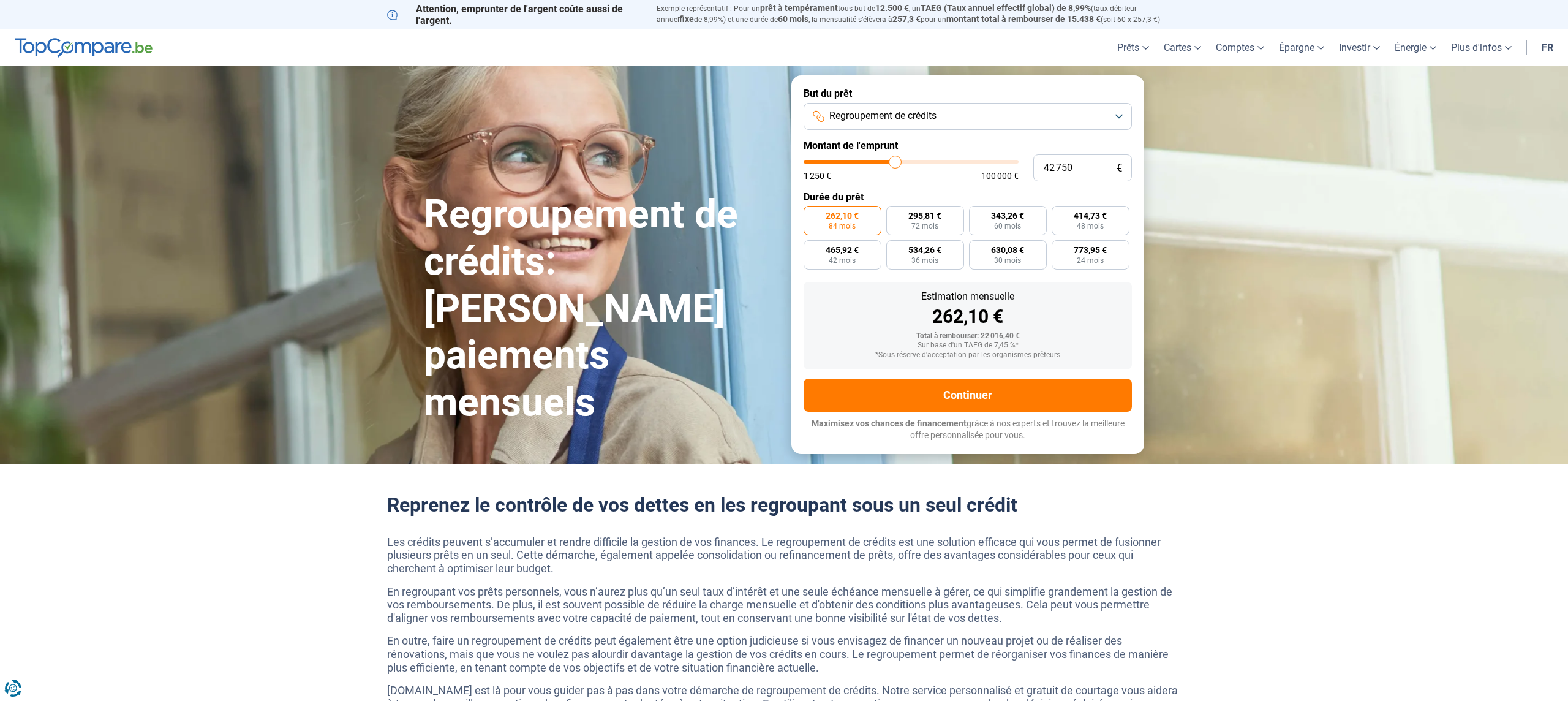
type input "43000"
type input "43 250"
type input "43250"
type input "43 500"
type input "43500"
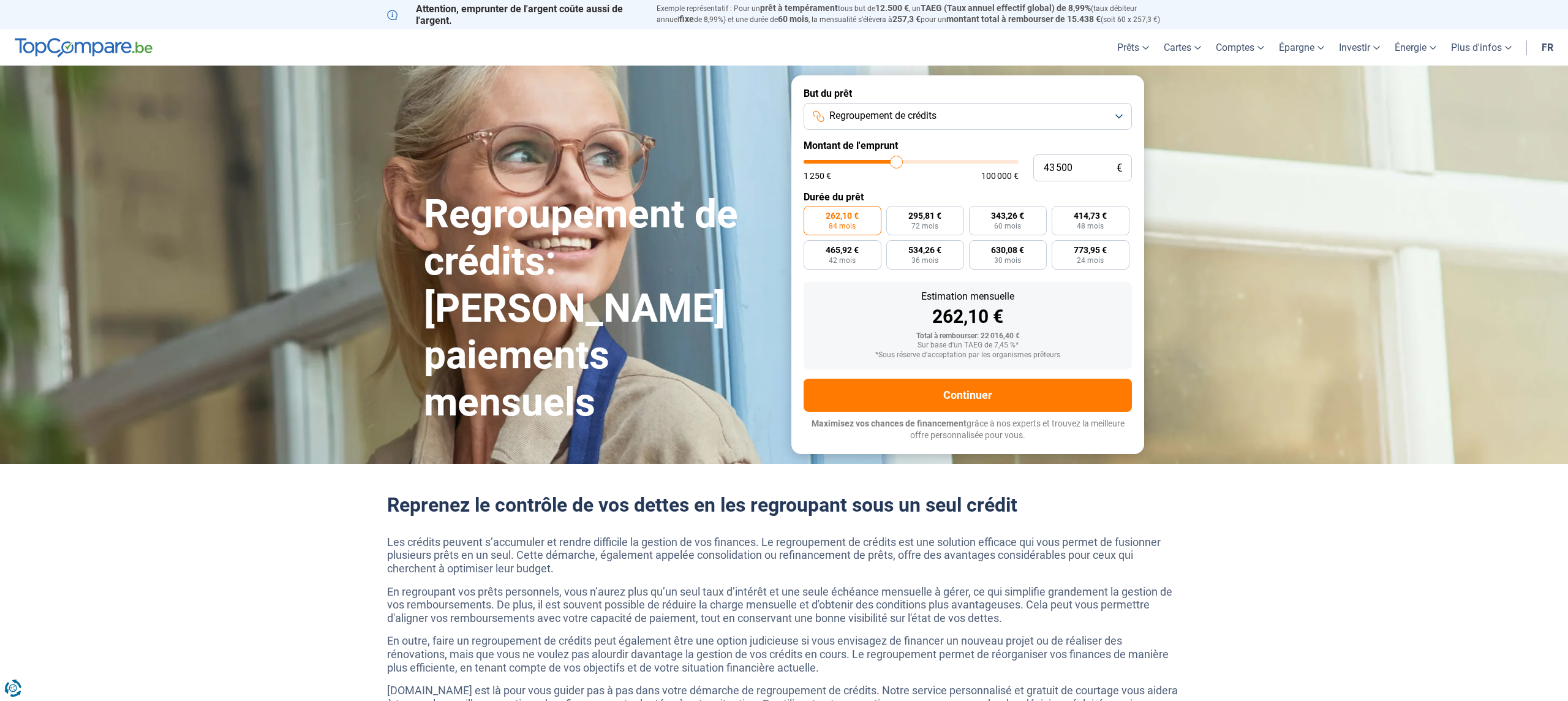
type input "44 000"
type input "44000"
type input "45 000"
type input "45000"
type input "46 000"
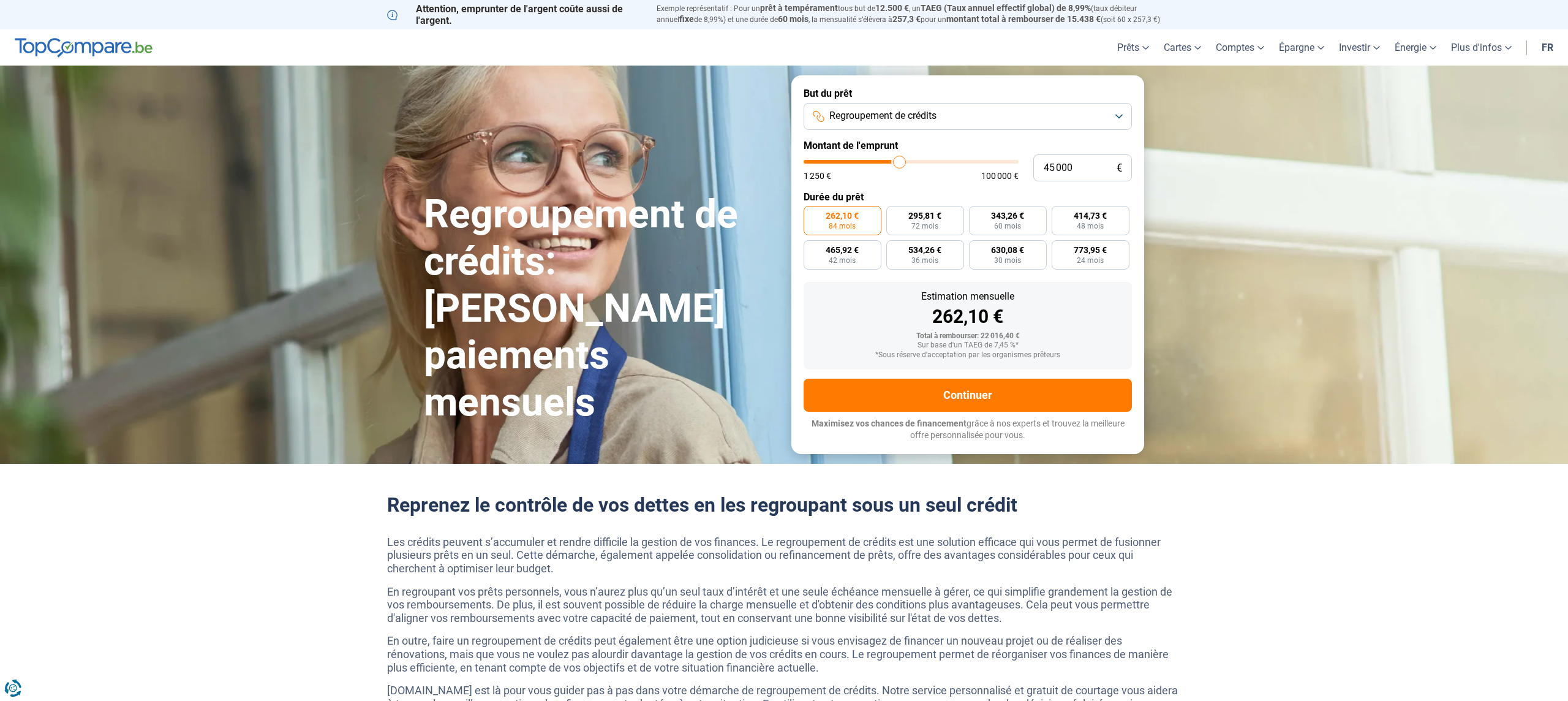
type input "46000"
type input "47 000"
type input "47000"
type input "47 500"
type input "47500"
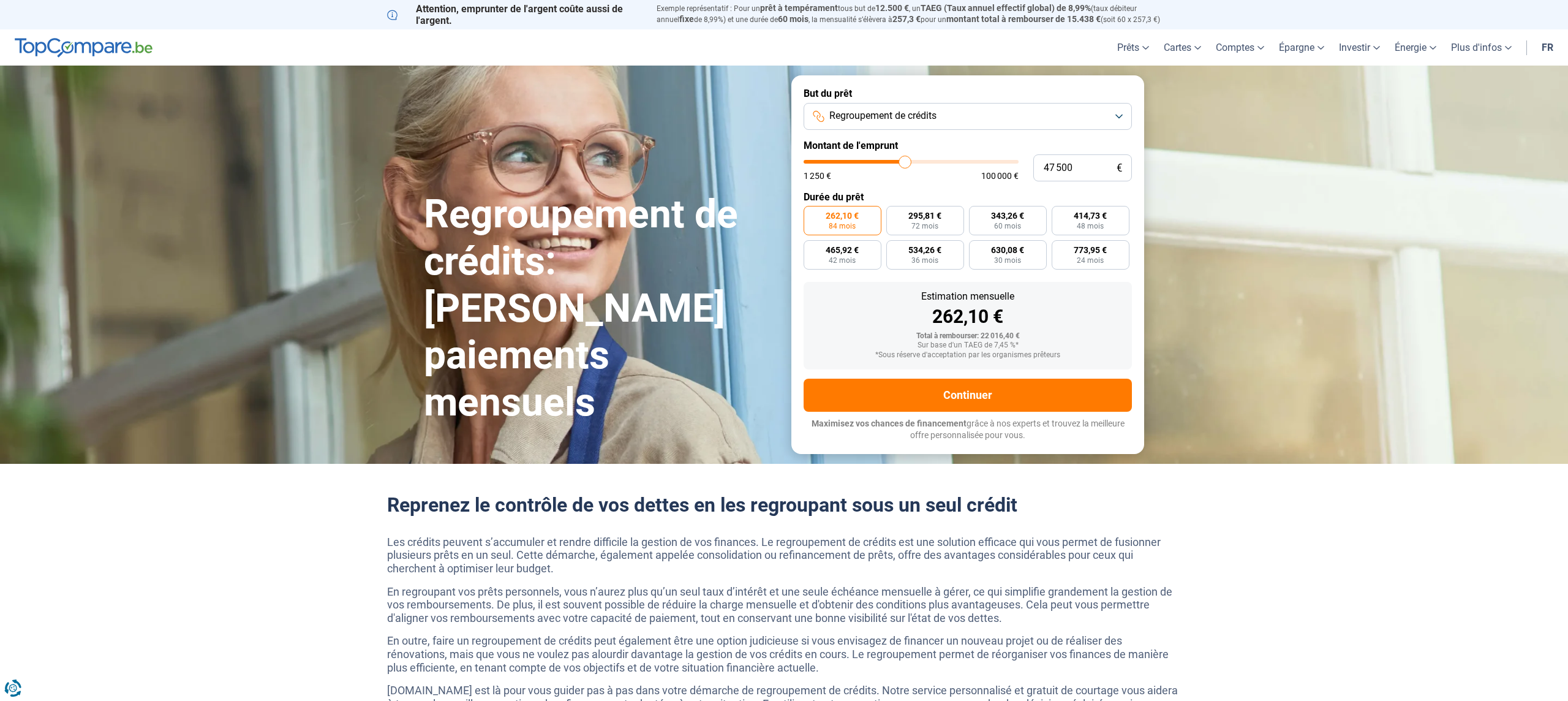
type input "47 750"
type input "47750"
type input "48 000"
type input "48000"
type input "48 250"
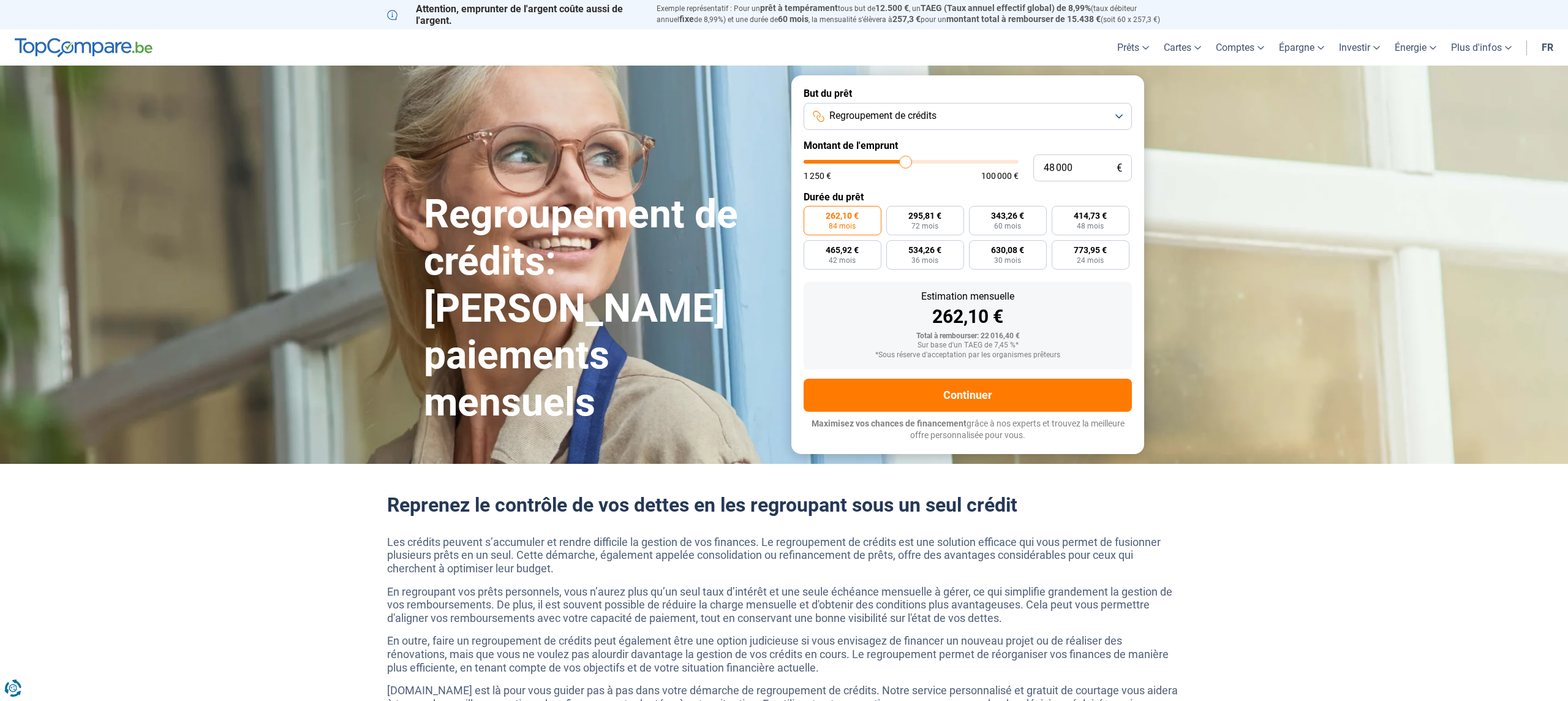
type input "48250"
type input "48 750"
type input "48750"
type input "49 250"
type input "49250"
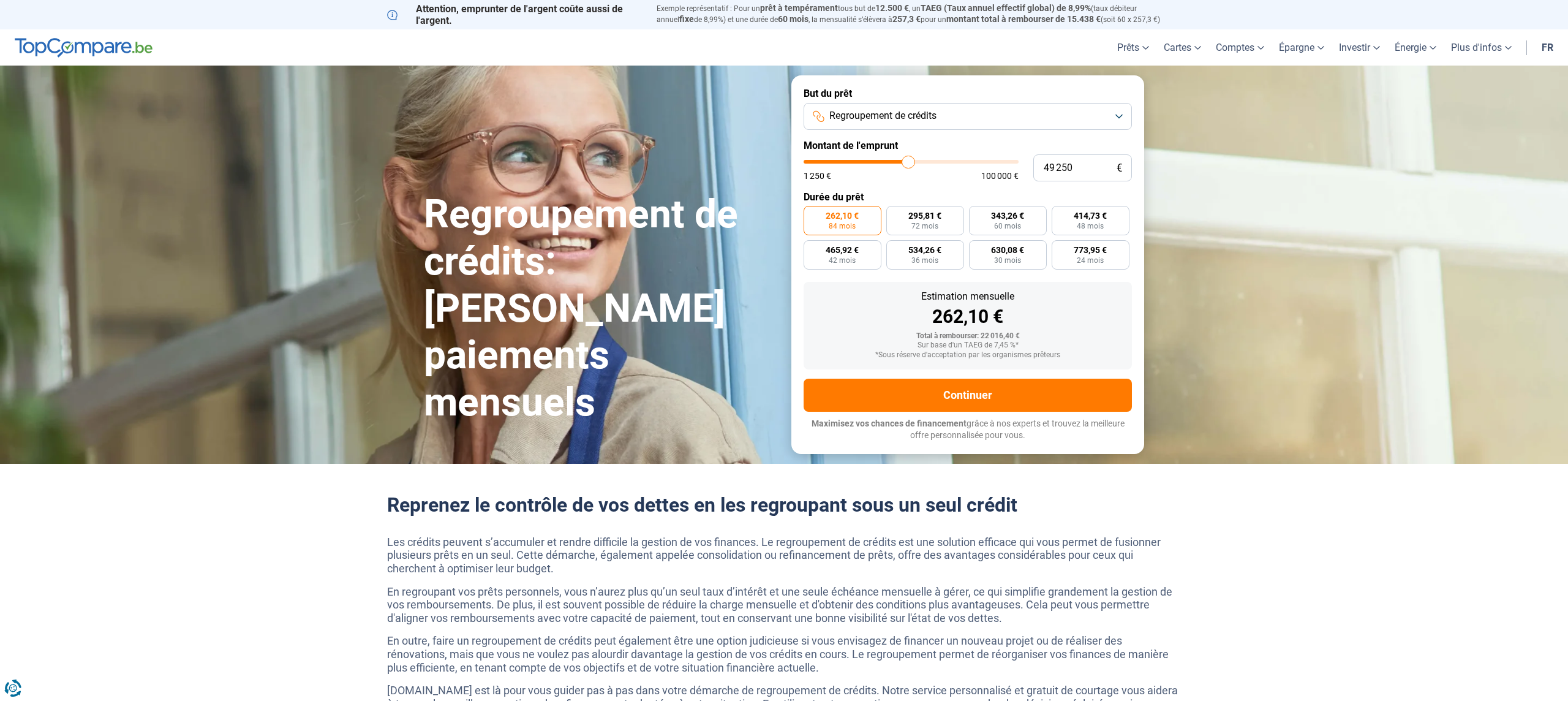
type input "50 250"
type input "50250"
type input "51 500"
type input "51500"
type input "53 250"
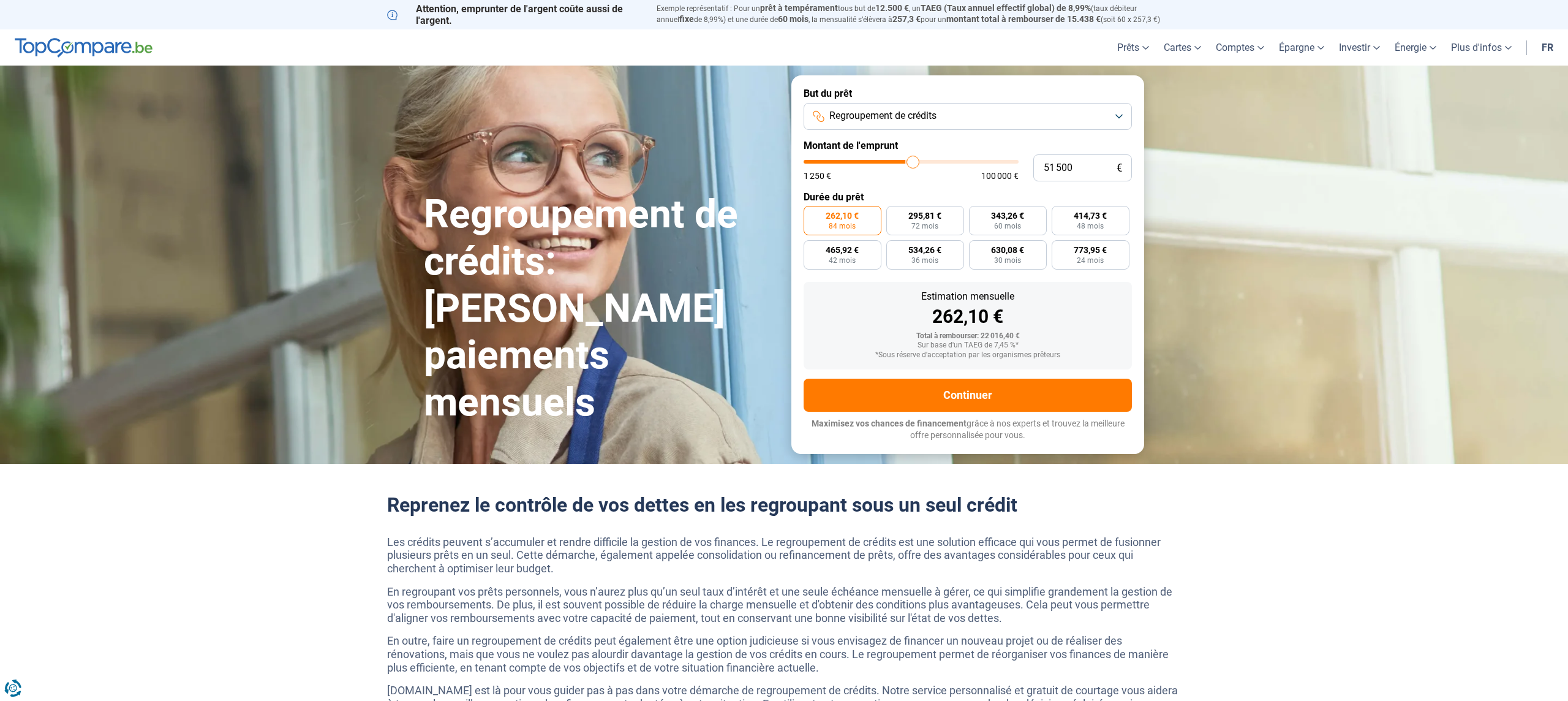
type input "53250"
type input "55 250"
type input "55250"
type input "56 750"
type input "56750"
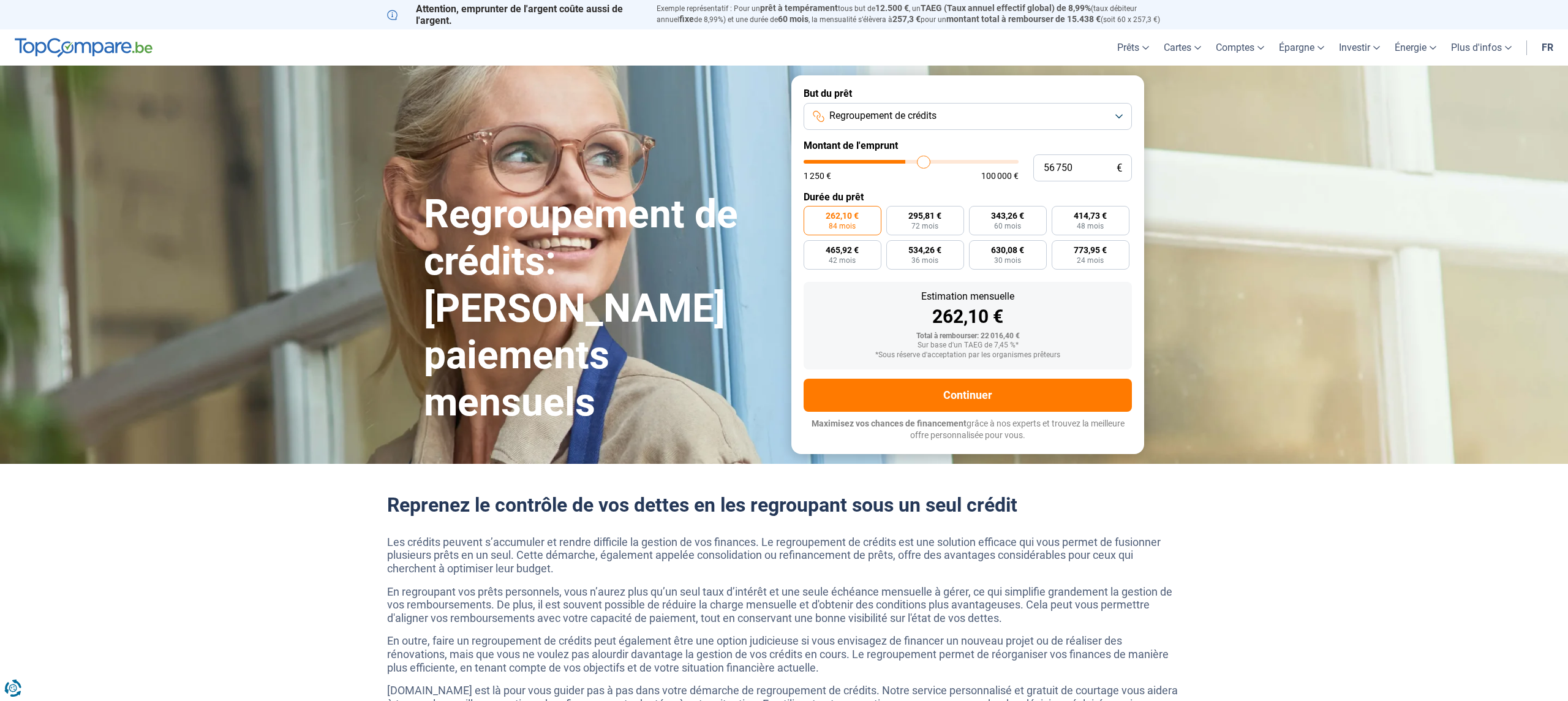
type input "58 250"
type input "58250"
type input "58 750"
type input "58750"
type input "59 250"
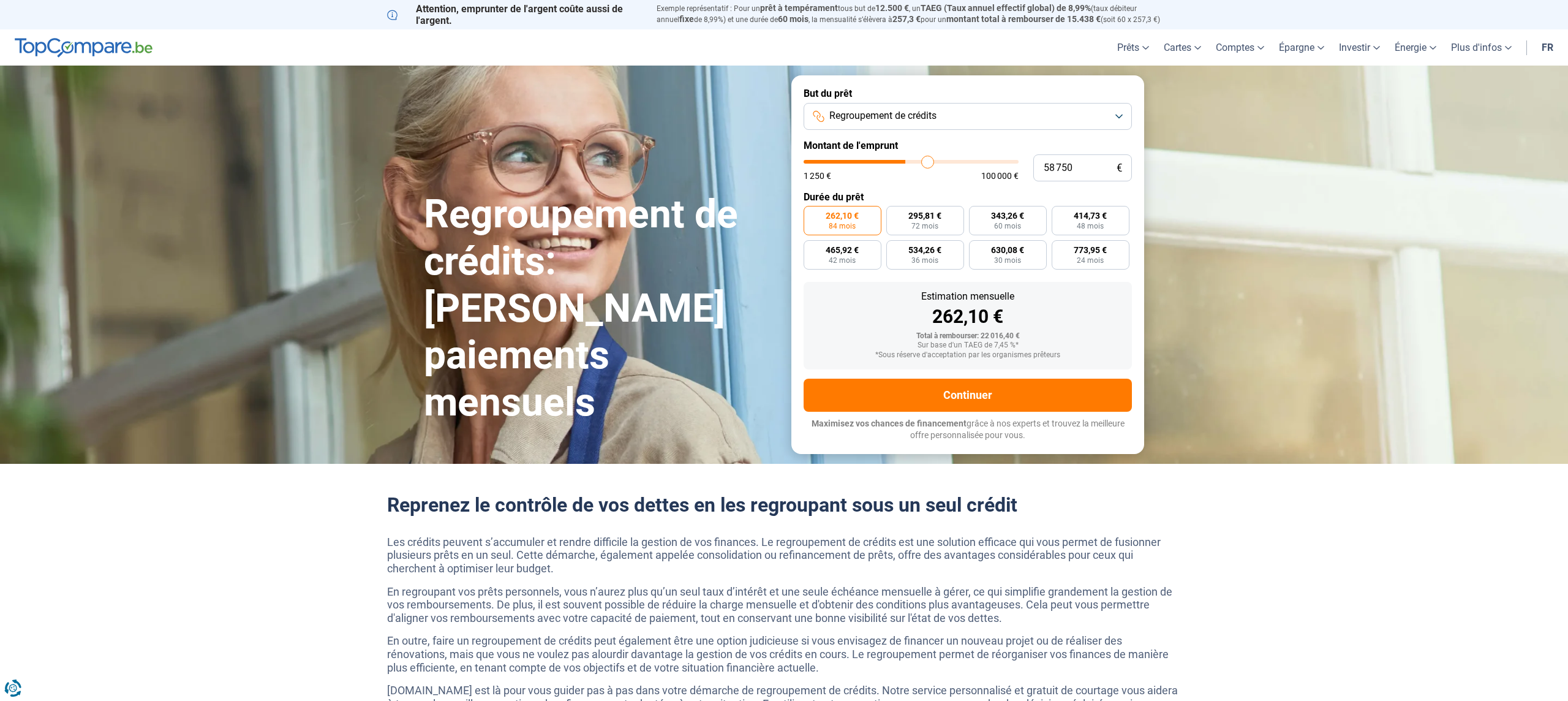
type input "59250"
type input "59 500"
type input "59500"
type input "59 250"
drag, startPoint x: 843, startPoint y: 163, endPoint x: 855, endPoint y: 164, distance: 12.0
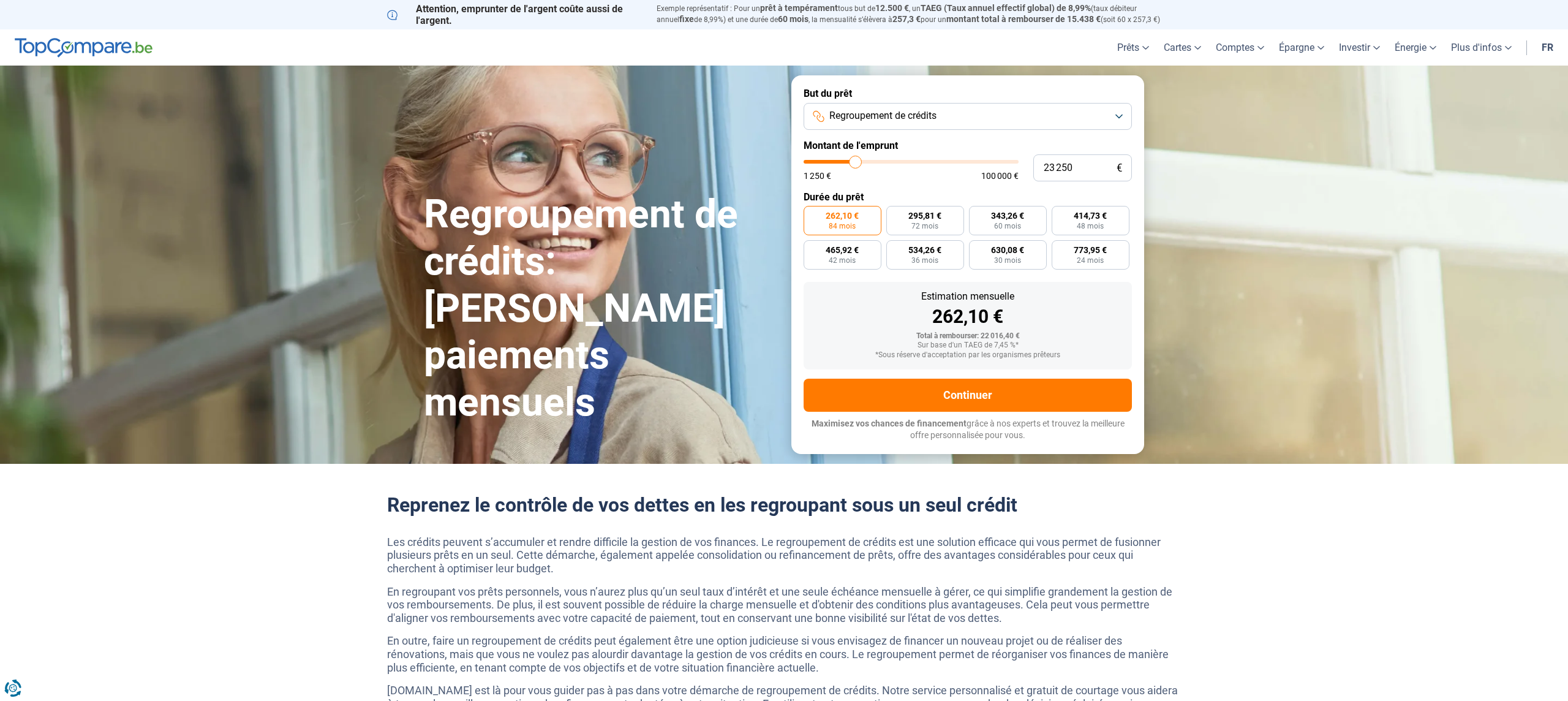
click at [855, 164] on input "range" at bounding box center [911, 162] width 215 height 4
drag, startPoint x: 853, startPoint y: 159, endPoint x: 835, endPoint y: 160, distance: 18.0
click at [835, 160] on input "range" at bounding box center [911, 162] width 215 height 4
click at [1071, 255] on label "594,48 € 24 mois" at bounding box center [1078, 254] width 106 height 29
click at [1033, 248] on input "594,48 € 24 mois" at bounding box center [1029, 244] width 8 height 8
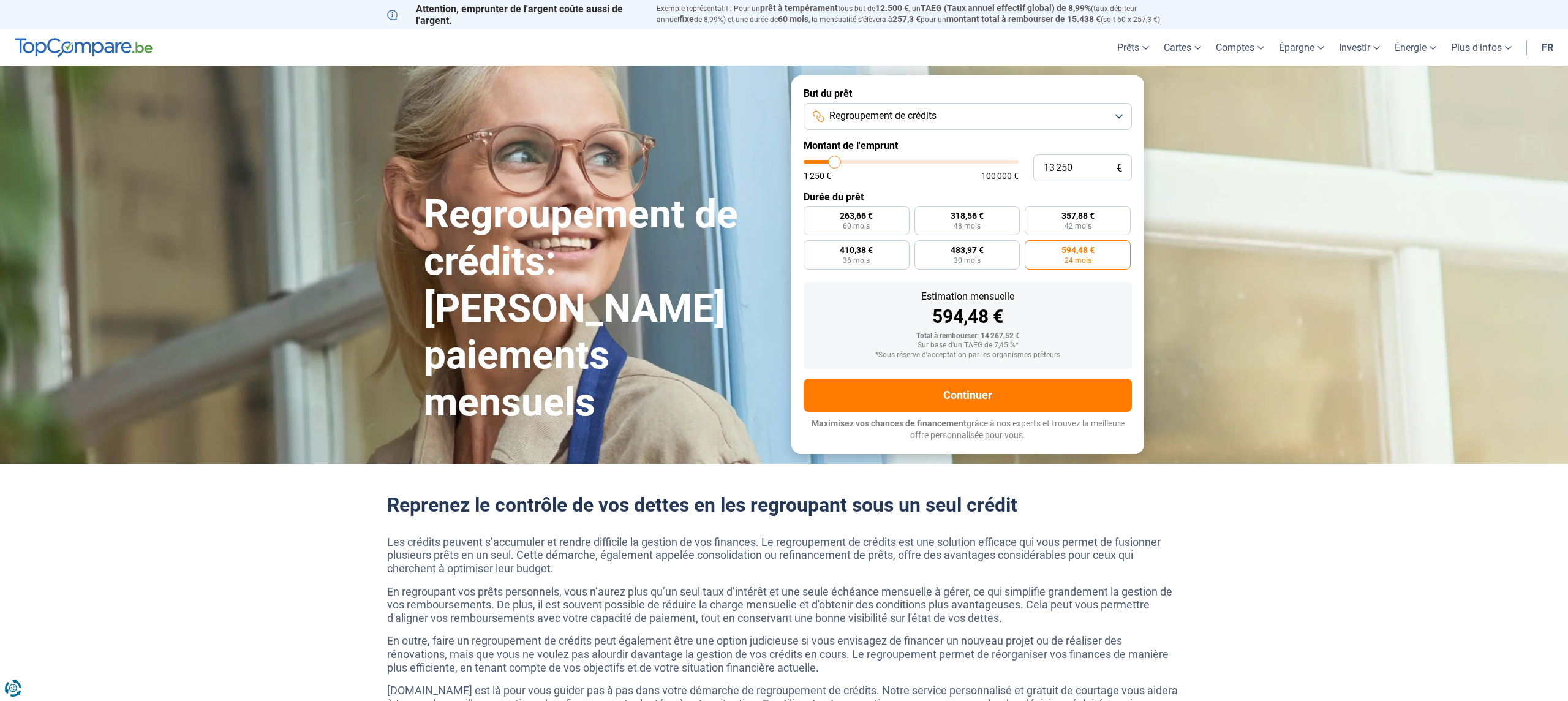
click at [1071, 255] on label "594,48 € 24 mois" at bounding box center [1078, 254] width 106 height 29
click at [1033, 248] on input "594,48 € 24 mois" at bounding box center [1029, 244] width 8 height 8
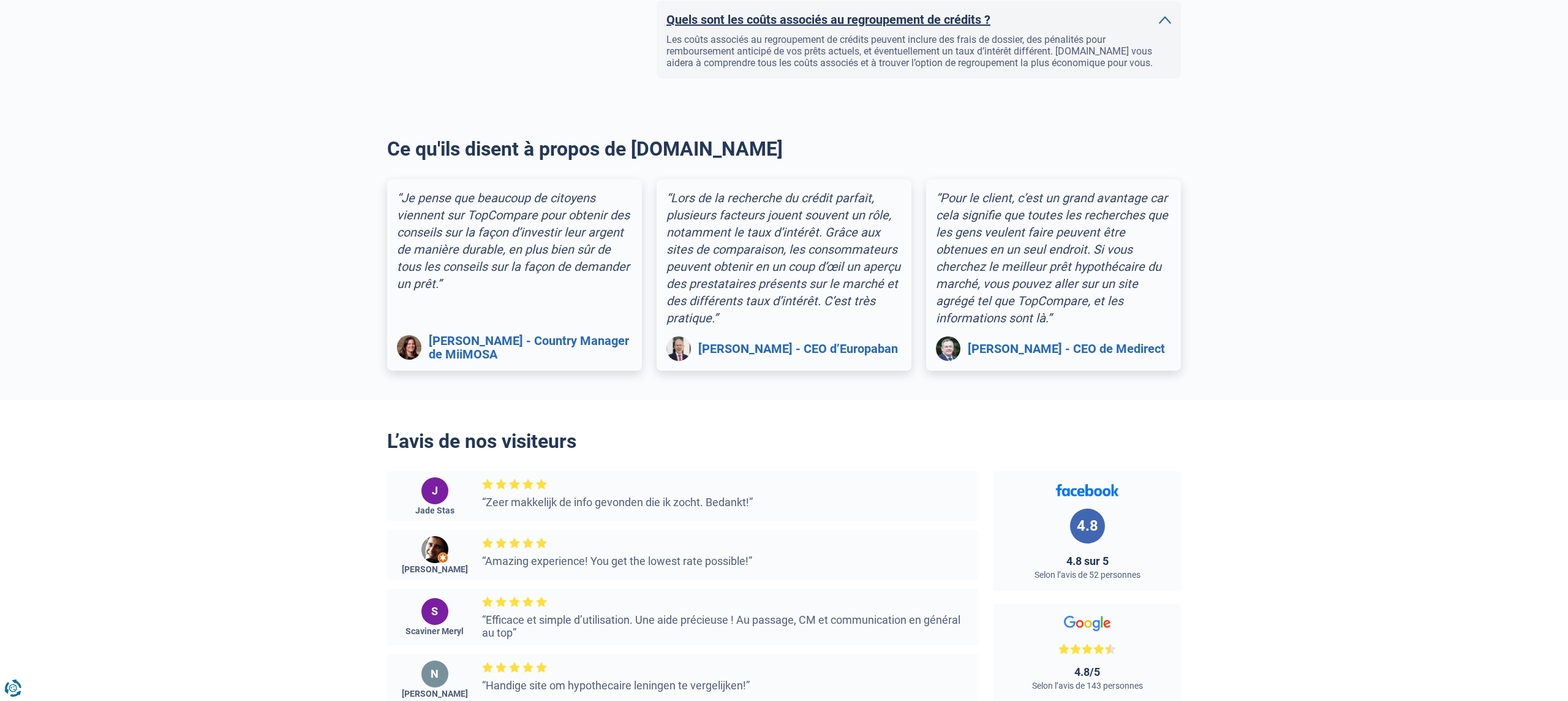
scroll to position [1439, 0]
